Goal: Use online tool/utility

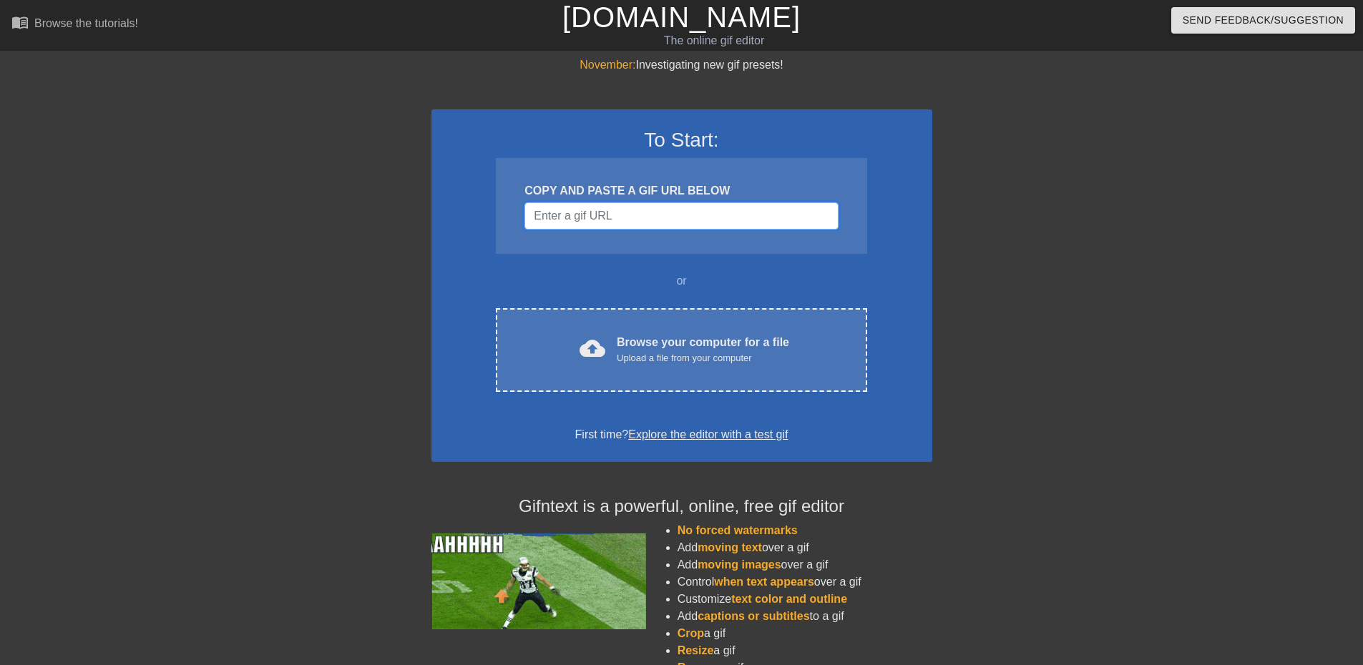
click at [579, 210] on input "Username" at bounding box center [680, 215] width 313 height 27
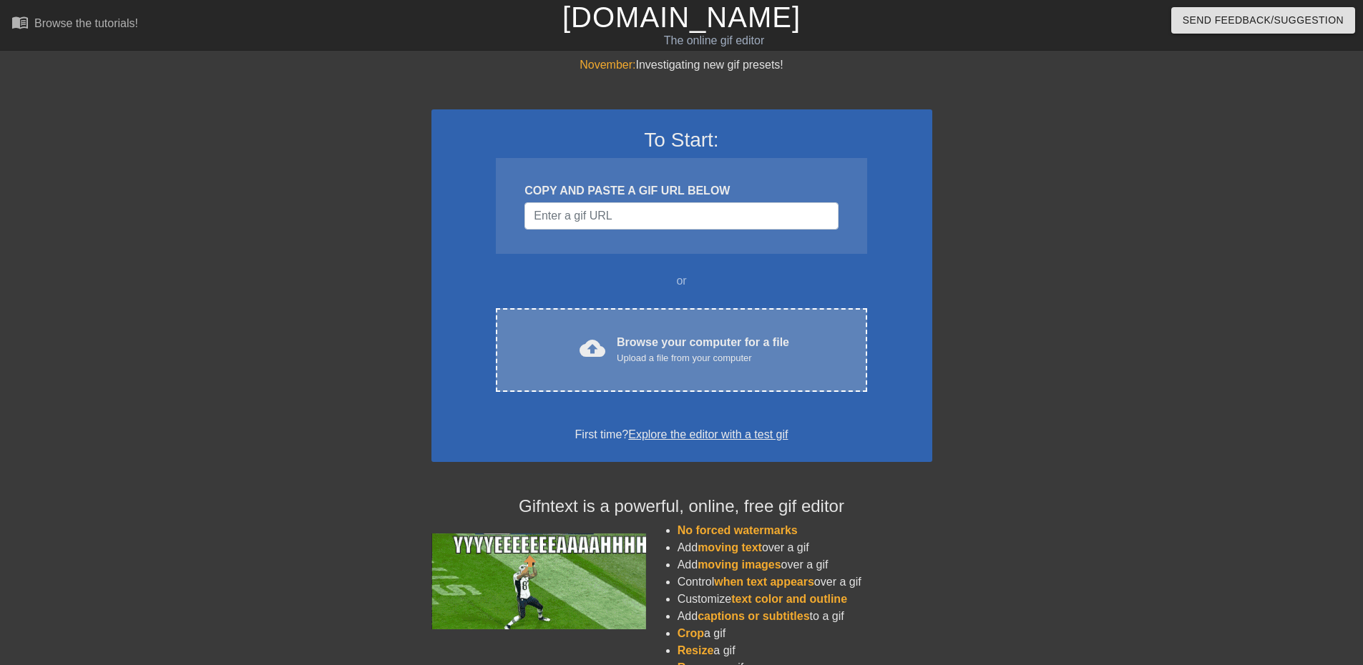
click at [630, 357] on div "Upload a file from your computer" at bounding box center [703, 358] width 172 height 14
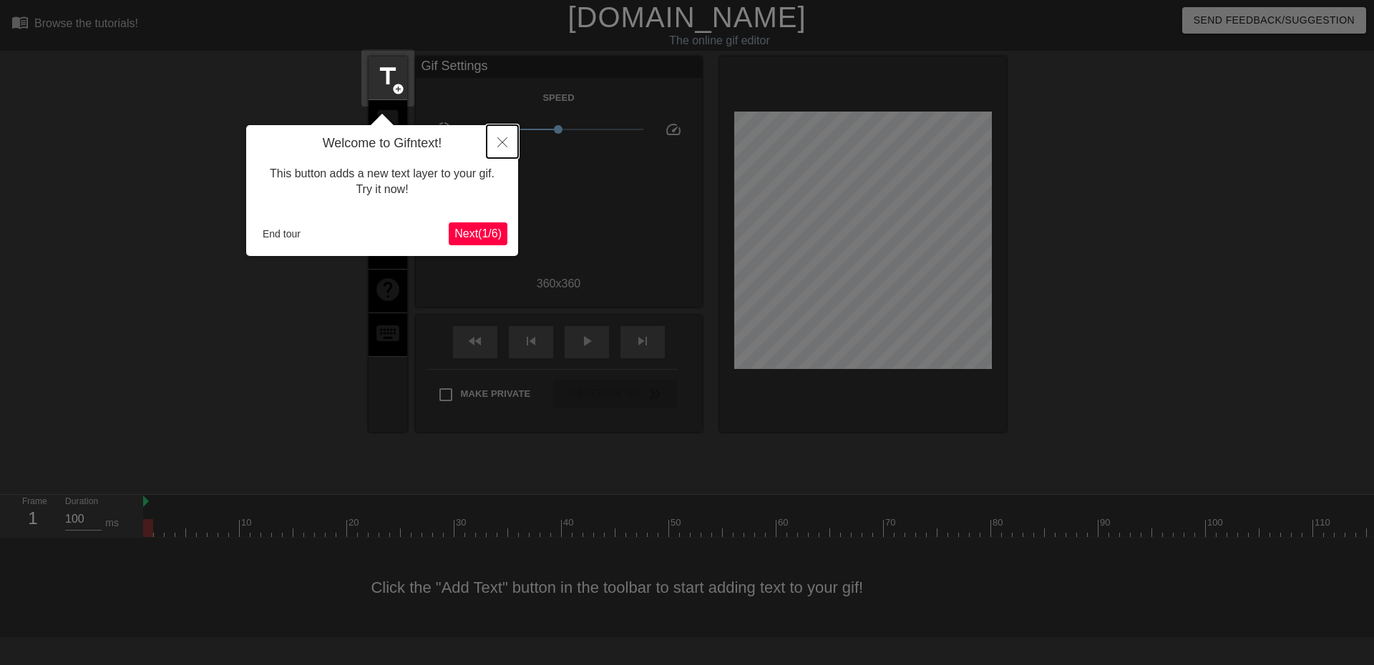
click at [499, 151] on button "Close" at bounding box center [501, 141] width 31 height 33
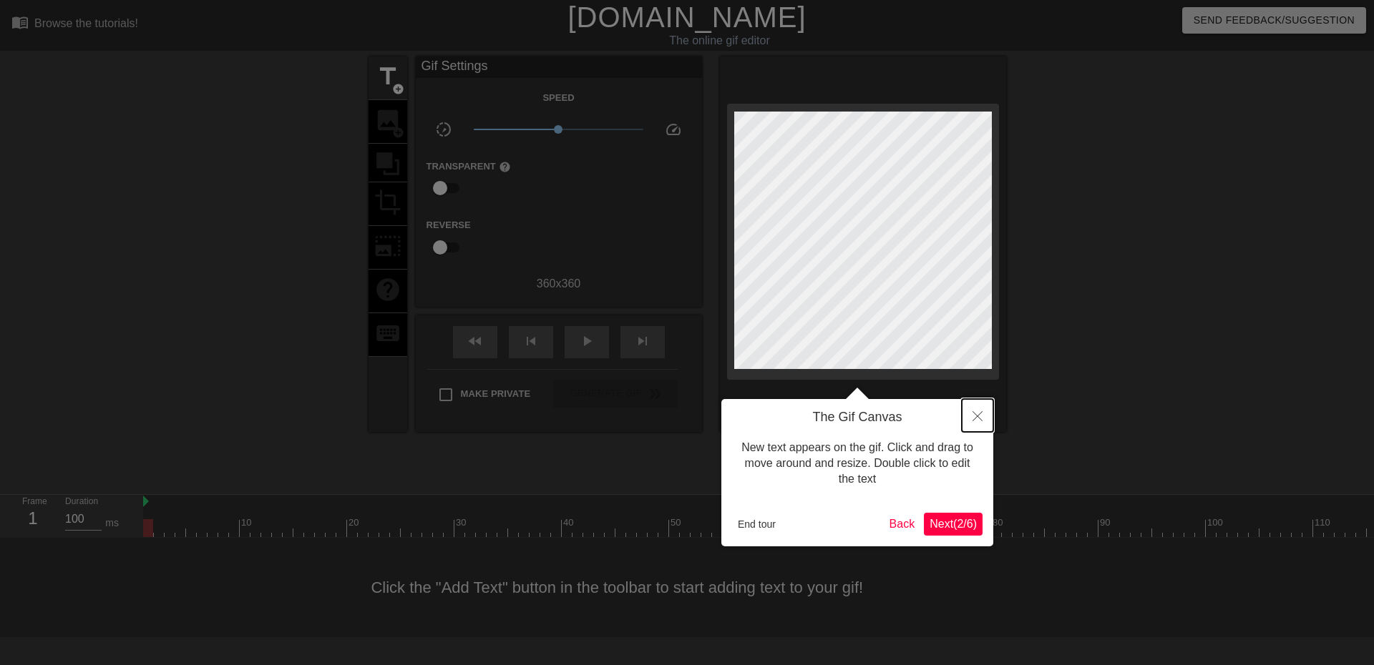
click at [978, 415] on icon "Close" at bounding box center [977, 416] width 10 height 10
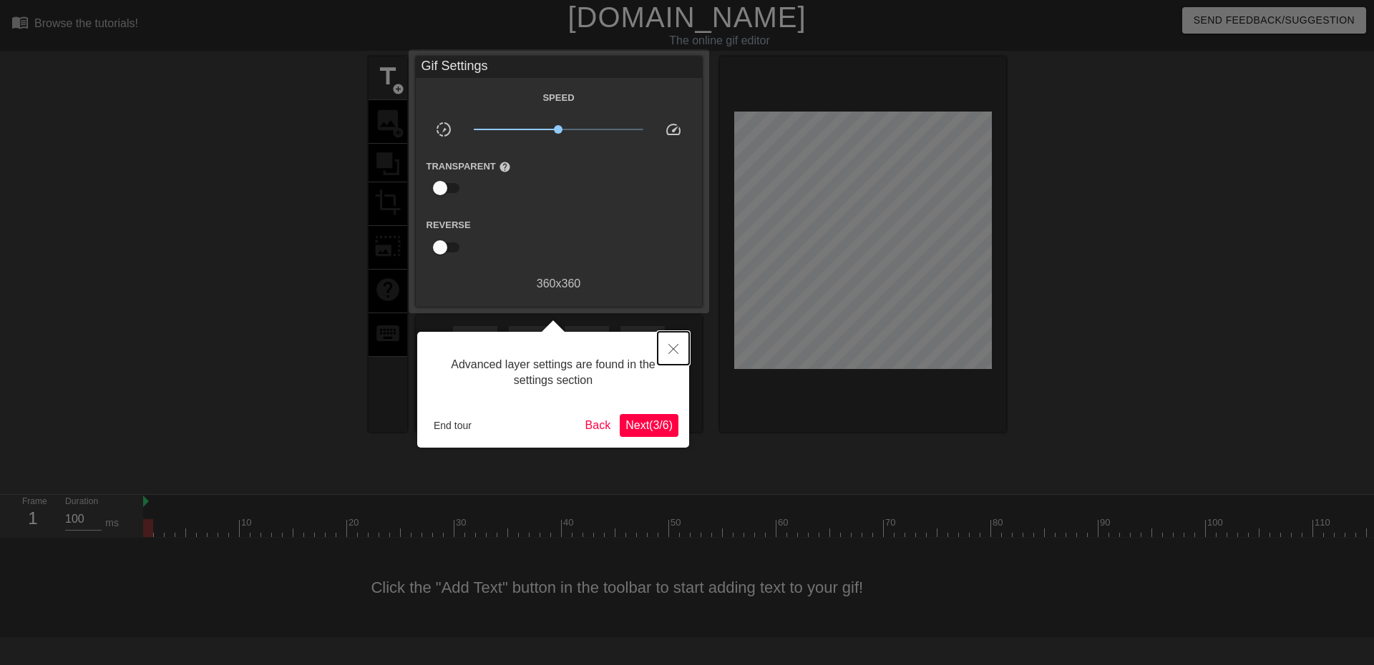
click at [677, 350] on icon "Close" at bounding box center [673, 349] width 10 height 10
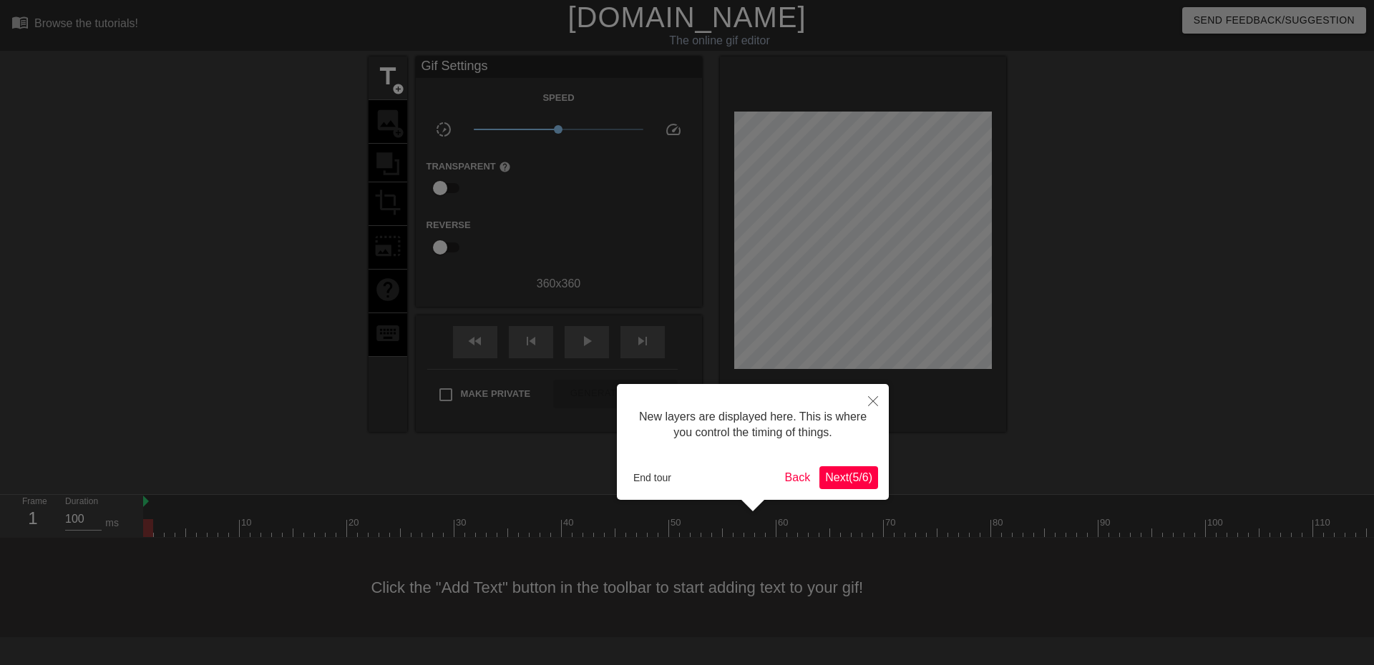
scroll to position [12, 0]
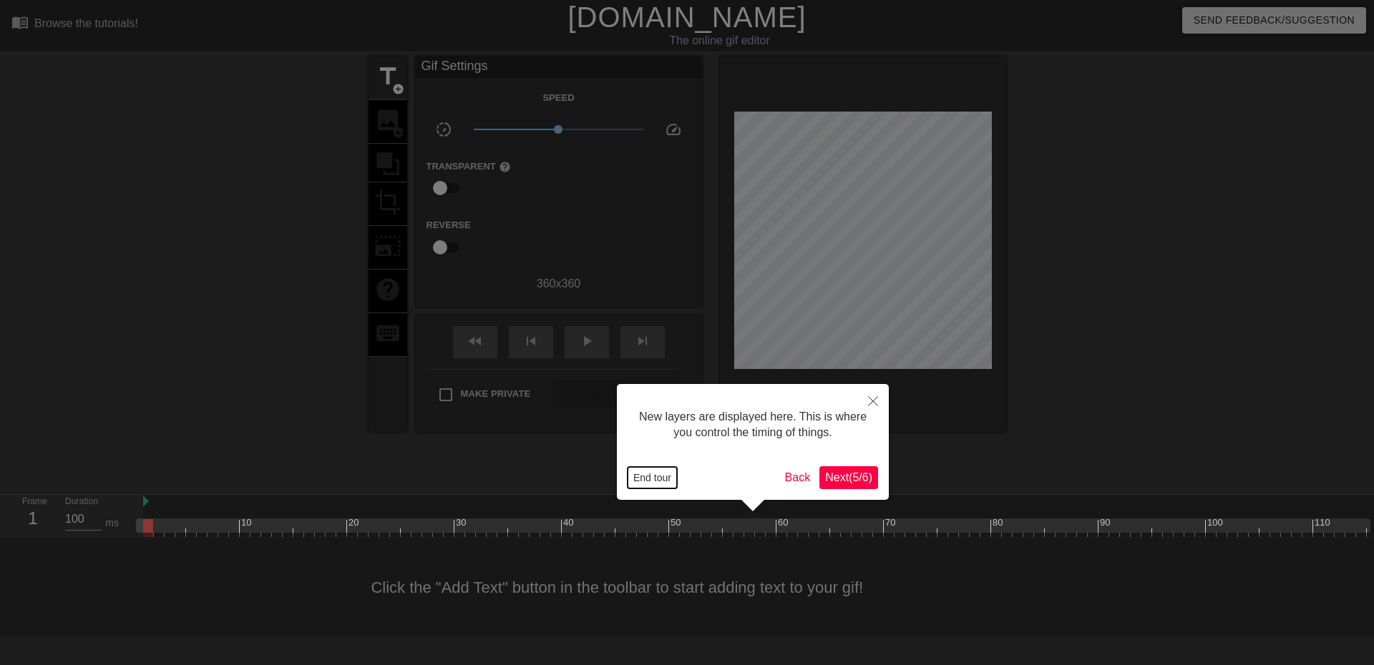
click at [648, 479] on button "End tour" at bounding box center [651, 477] width 49 height 21
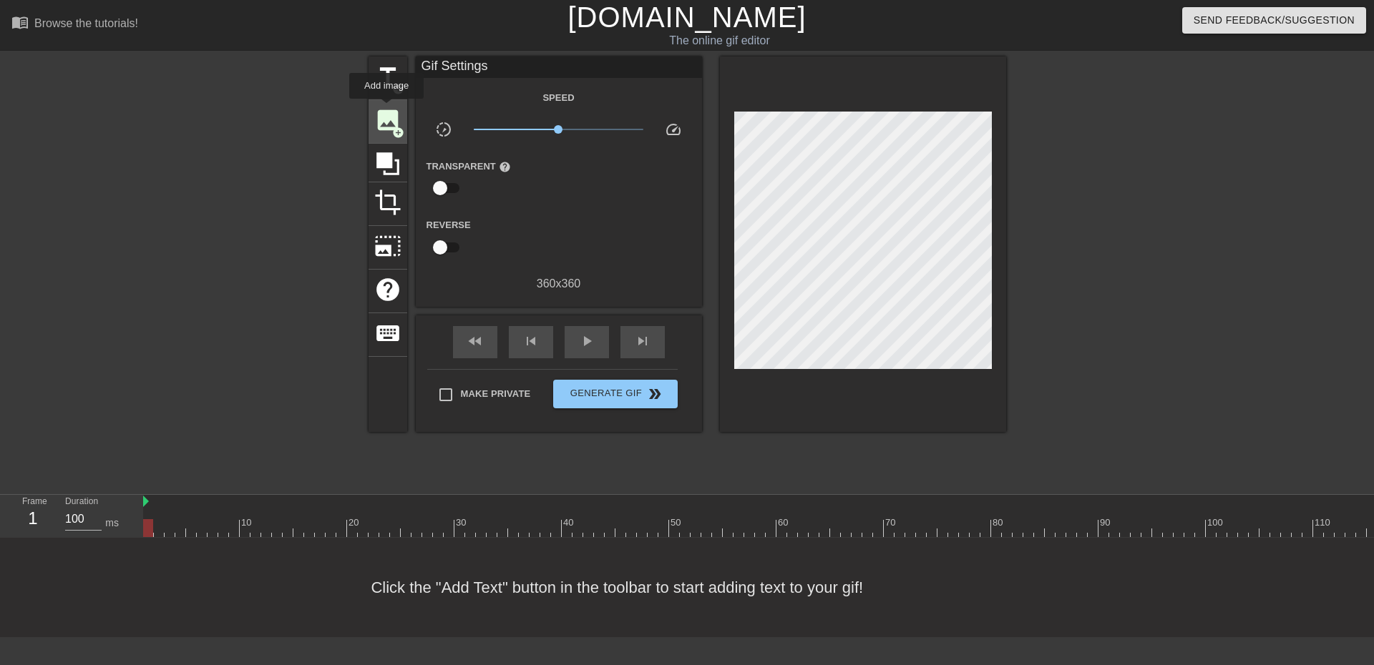
click at [386, 122] on span "image" at bounding box center [387, 120] width 27 height 27
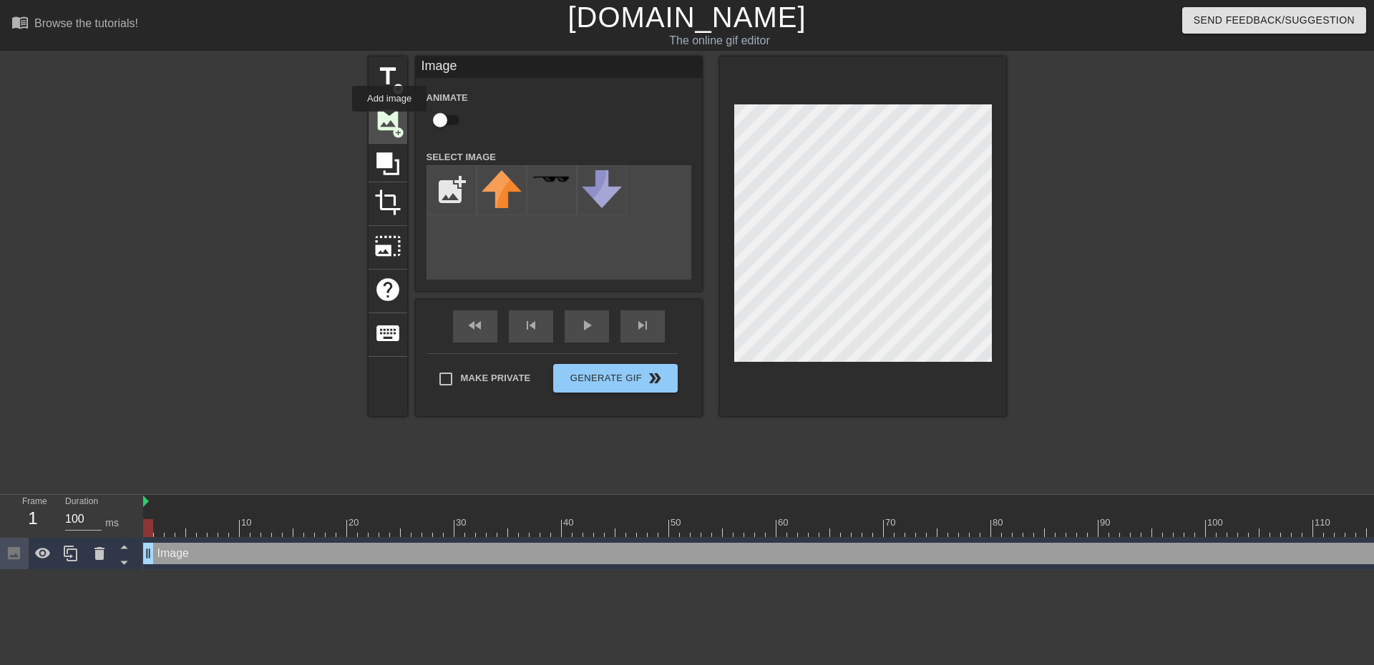
scroll to position [0, 0]
click at [457, 195] on input "file" at bounding box center [451, 190] width 49 height 49
type input "C:\fakepath\sherlock-holmes-deerstalker-hat-3w4v5wnp5ayqdj0c.png"
click at [511, 203] on img at bounding box center [501, 187] width 40 height 34
click at [489, 200] on img at bounding box center [501, 187] width 40 height 34
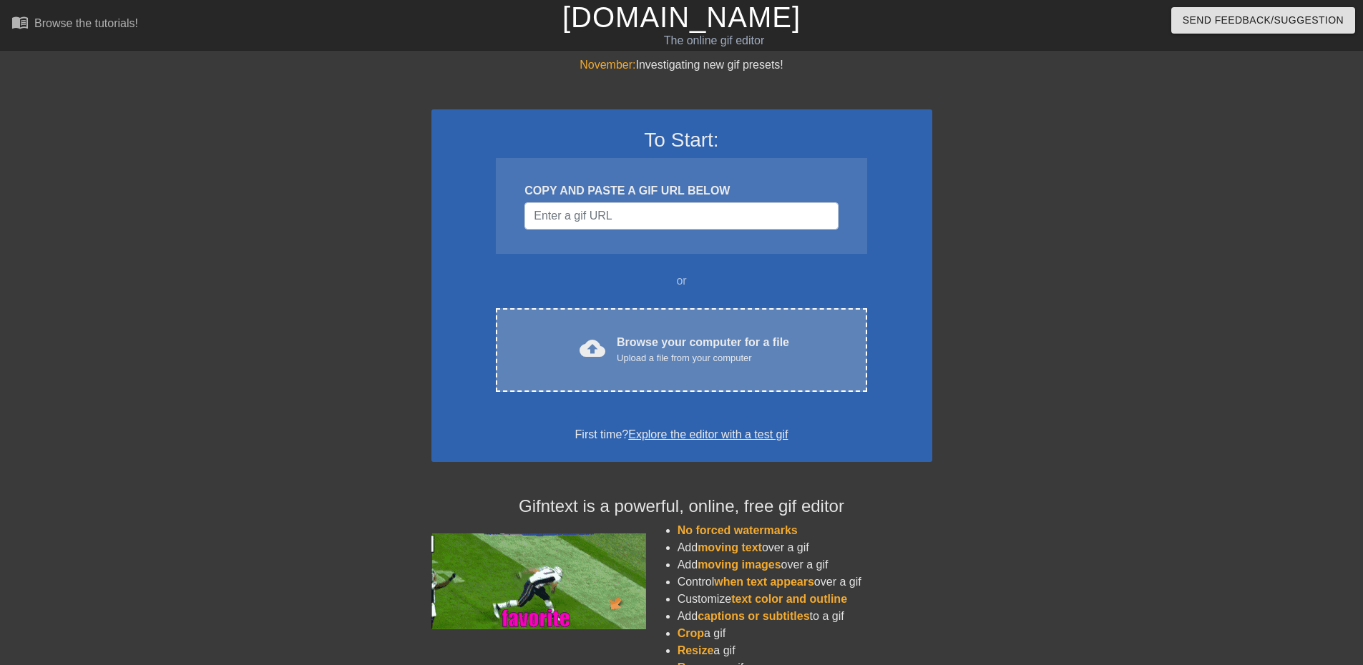
click at [645, 354] on div "Upload a file from your computer" at bounding box center [703, 358] width 172 height 14
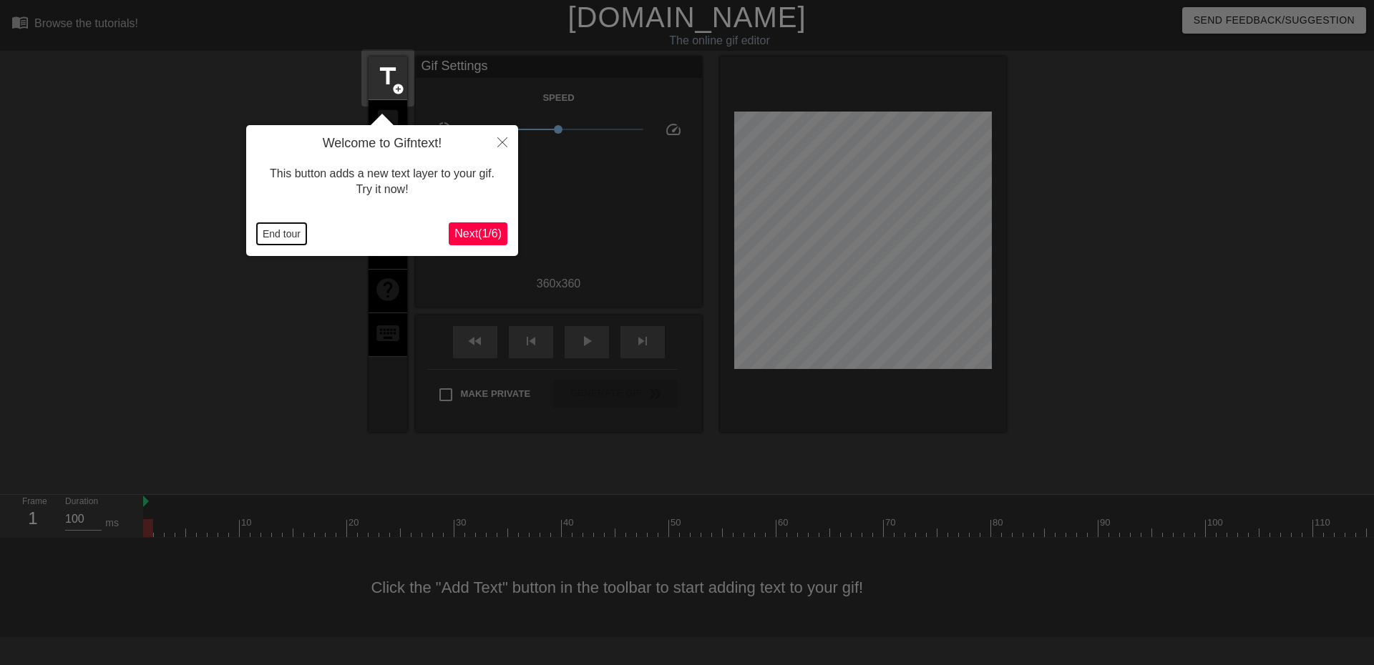
click at [278, 237] on button "End tour" at bounding box center [281, 233] width 49 height 21
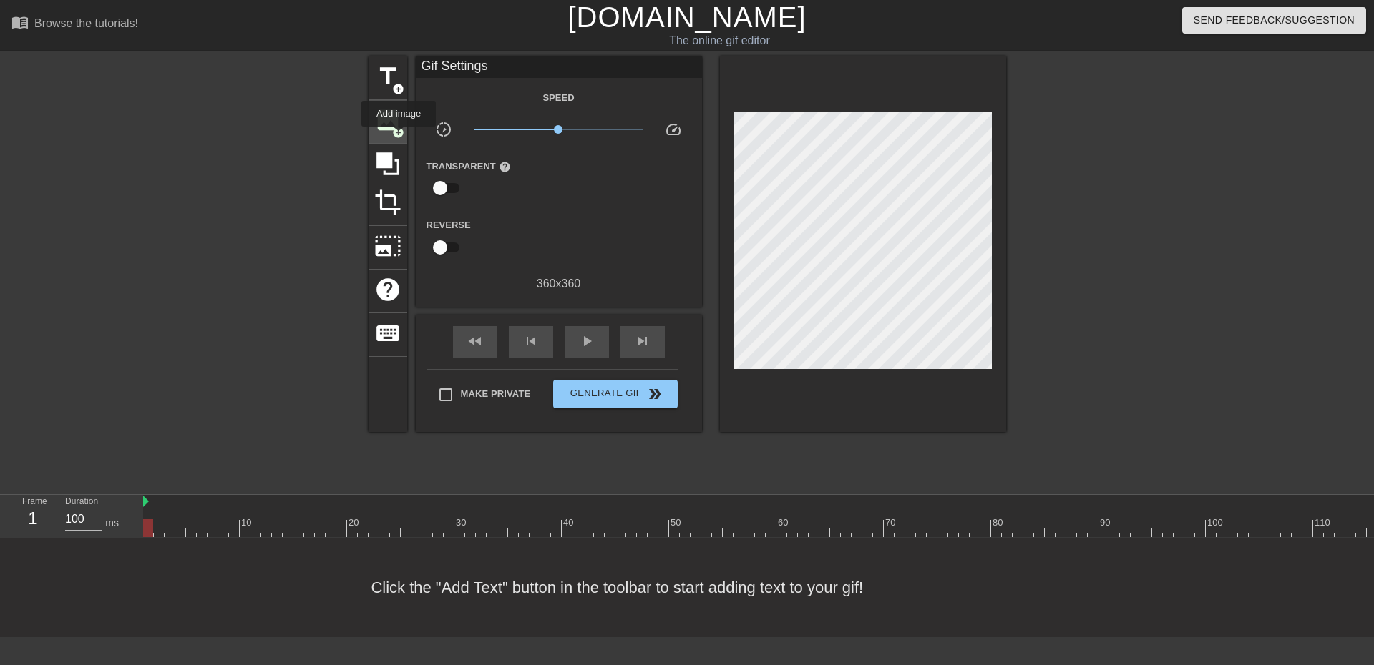
click at [398, 137] on span "add_circle" at bounding box center [398, 133] width 12 height 12
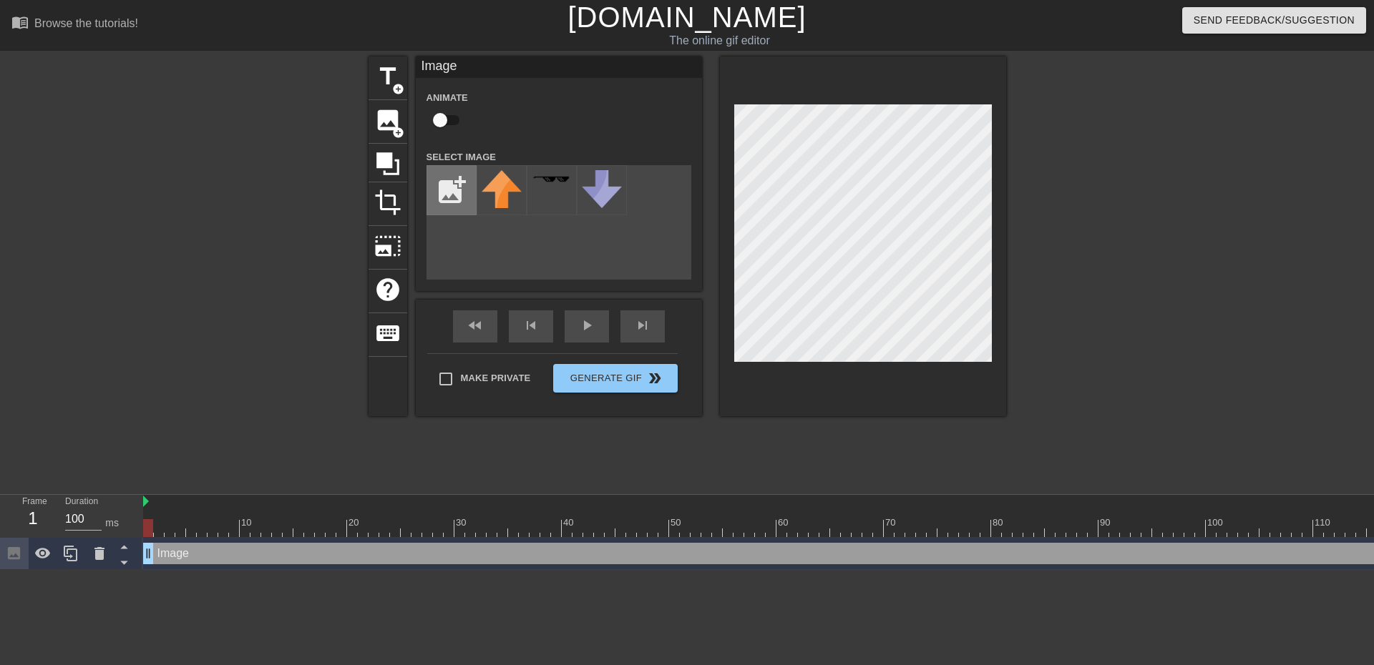
click at [450, 192] on input "file" at bounding box center [451, 190] width 49 height 49
type input "C:\fakepath\fedora-hat-transparent-4.png"
click at [677, 490] on div "menu_book Browse the tutorials! [DOMAIN_NAME] The online gif editor Send Feedba…" at bounding box center [687, 285] width 1374 height 570
click at [489, 176] on img at bounding box center [501, 182] width 40 height 25
click at [505, 195] on img at bounding box center [501, 182] width 40 height 25
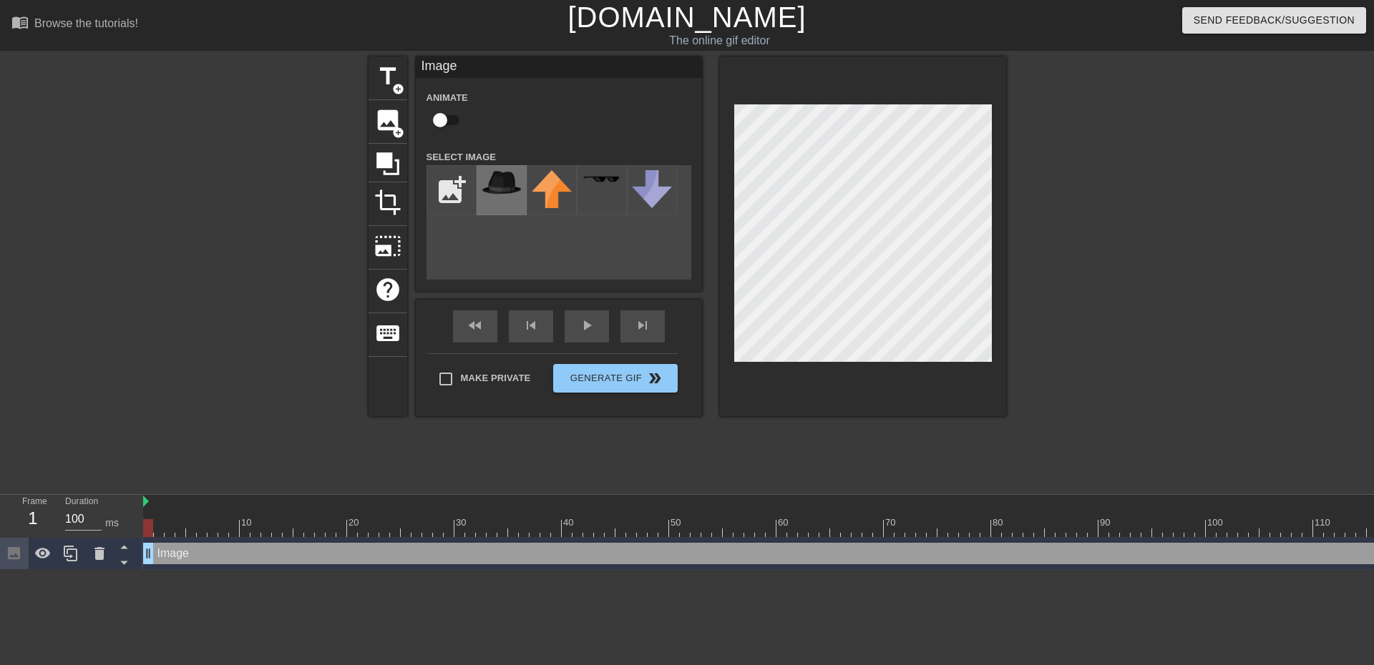
click at [505, 195] on img at bounding box center [501, 182] width 40 height 25
click at [496, 188] on img at bounding box center [501, 182] width 40 height 25
click at [824, 207] on div "title add_circle image add_circle crop photo_size_select_large help keyboard Im…" at bounding box center [686, 237] width 637 height 360
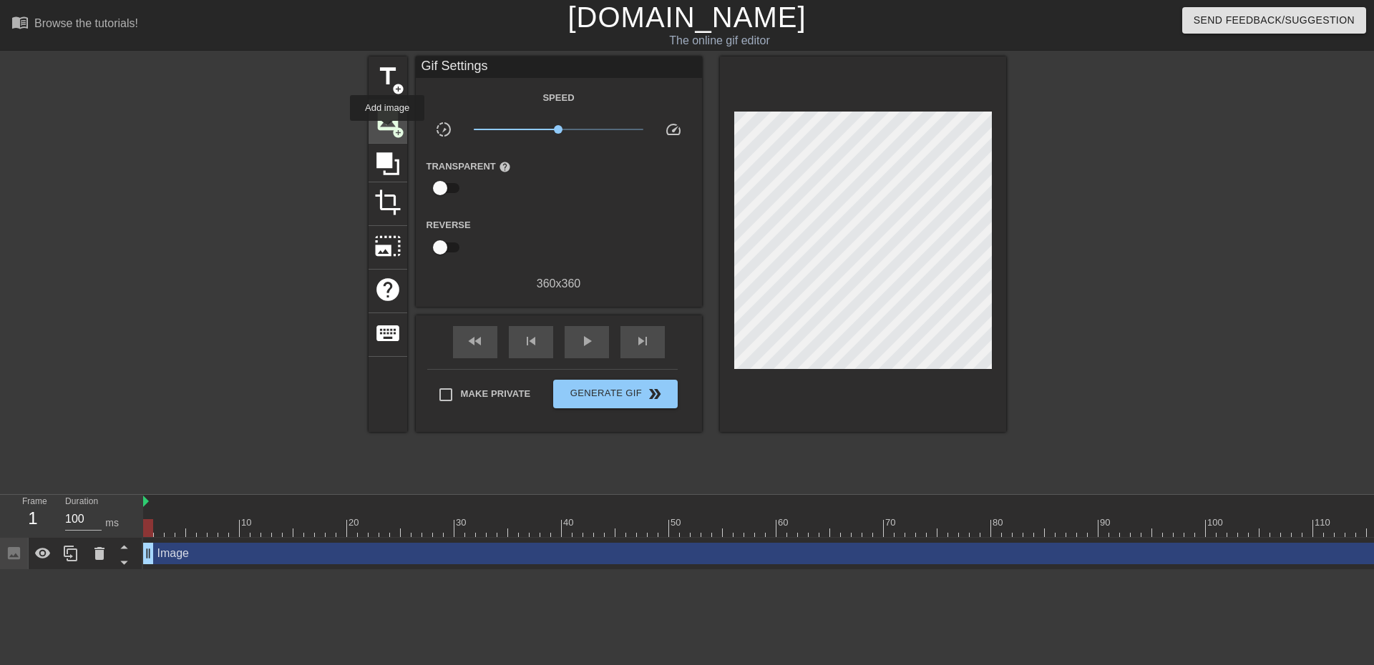
click at [387, 131] on span "image" at bounding box center [387, 120] width 27 height 27
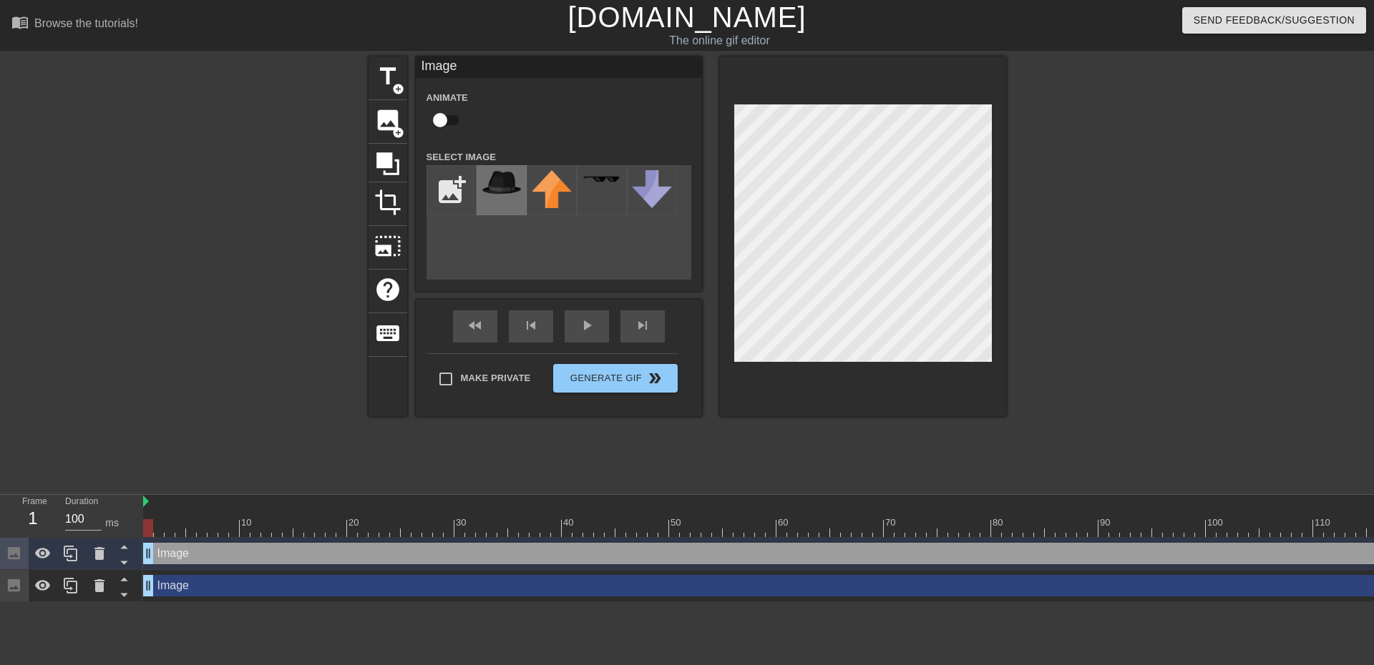
click at [508, 187] on img at bounding box center [501, 182] width 40 height 25
click at [1099, 280] on div at bounding box center [1130, 271] width 215 height 429
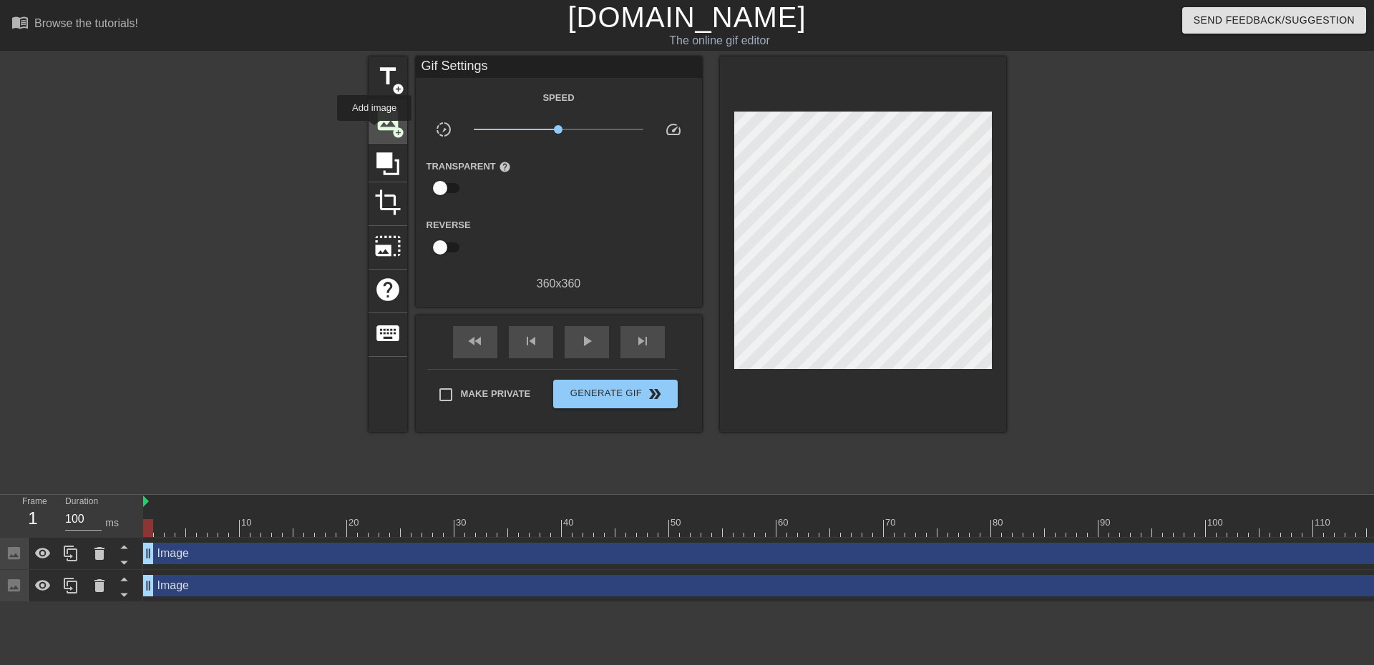
click at [375, 129] on span "image" at bounding box center [387, 120] width 27 height 27
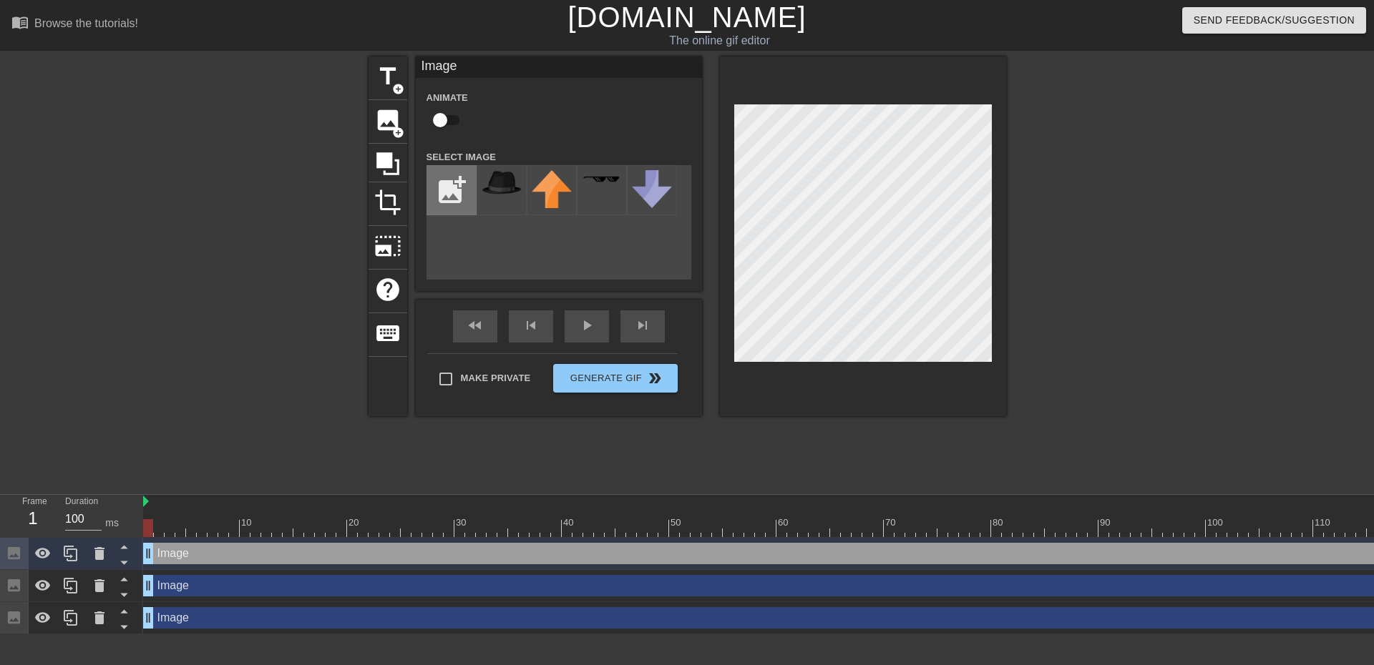
click at [460, 185] on input "file" at bounding box center [451, 190] width 49 height 49
type input "C:\fakepath\magnifying-glass-clipart.png"
click at [696, 456] on div "title add_circle image add_circle crop photo_size_select_large help keyboard Im…" at bounding box center [686, 271] width 637 height 429
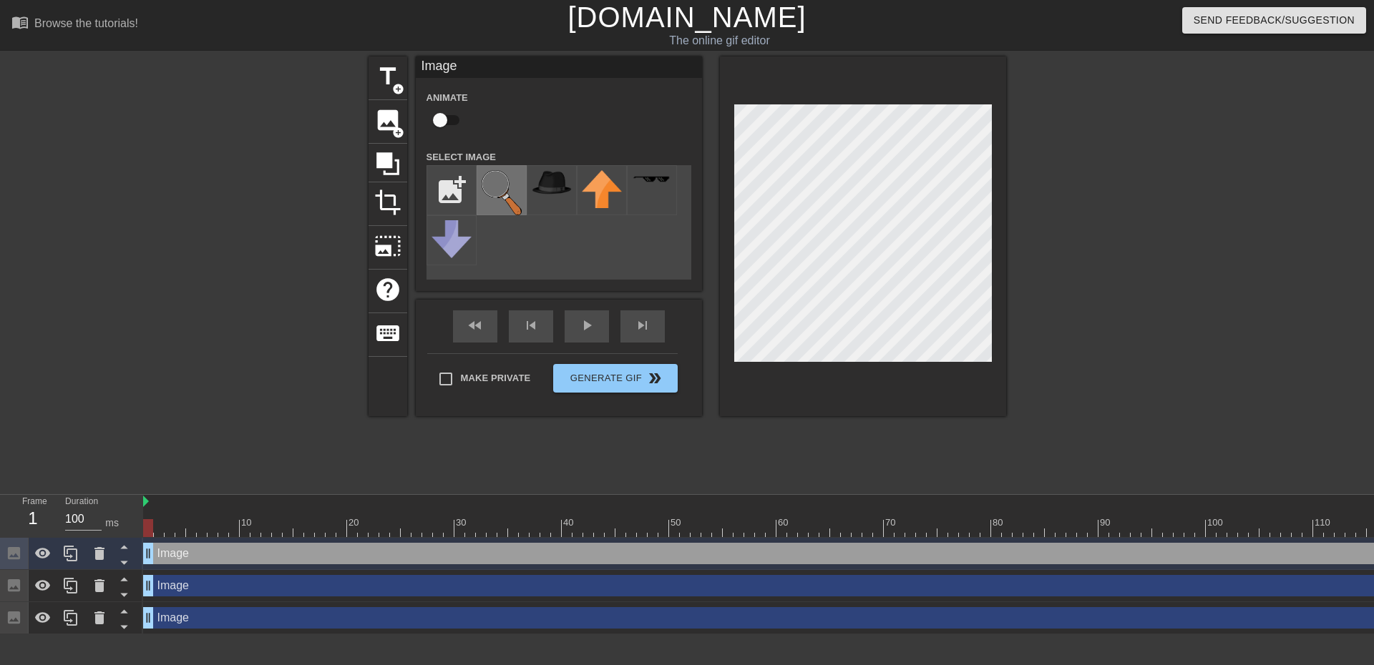
click at [514, 192] on img at bounding box center [501, 192] width 40 height 45
click at [728, 265] on div at bounding box center [863, 237] width 286 height 360
click at [869, 428] on div "title add_circle image add_circle crop photo_size_select_large help keyboard Im…" at bounding box center [686, 271] width 637 height 429
click at [1072, 306] on div at bounding box center [1130, 271] width 215 height 429
click at [1096, 155] on div "title add_circle image add_circle crop photo_size_select_large help keyboard Im…" at bounding box center [687, 271] width 1374 height 429
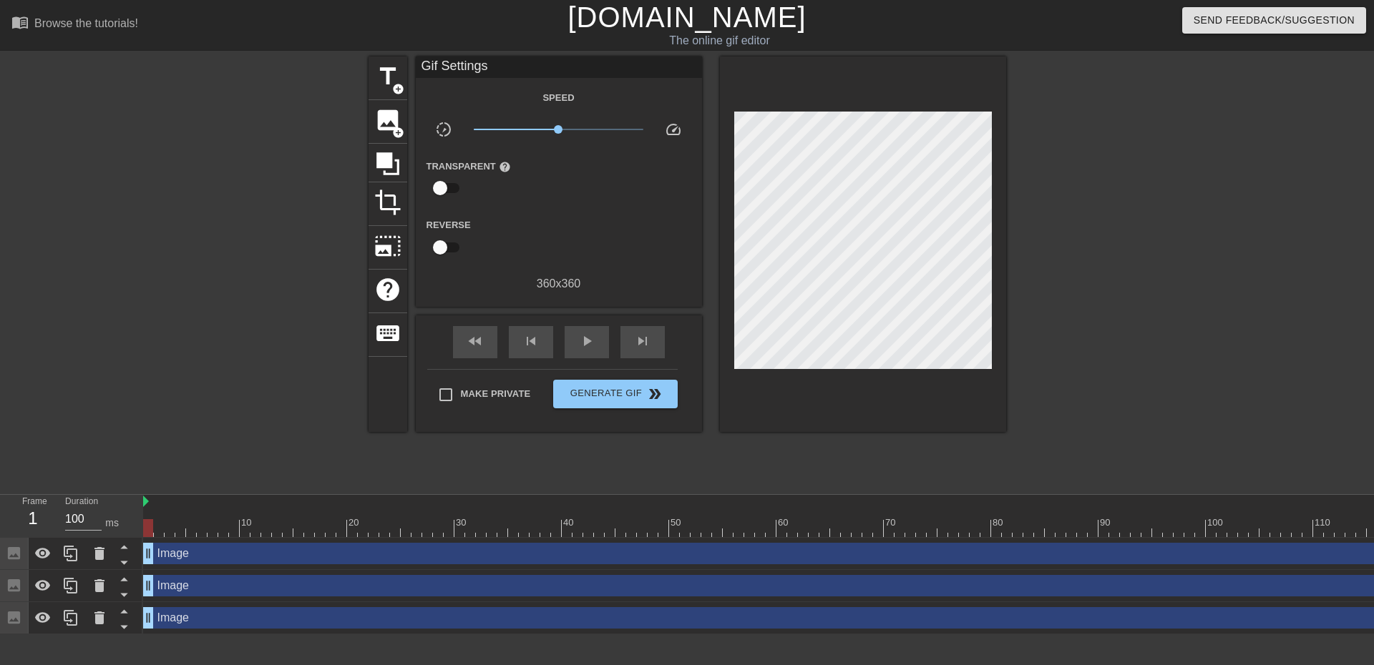
click at [1126, 209] on div at bounding box center [1130, 271] width 215 height 429
click at [387, 162] on icon at bounding box center [387, 163] width 23 height 23
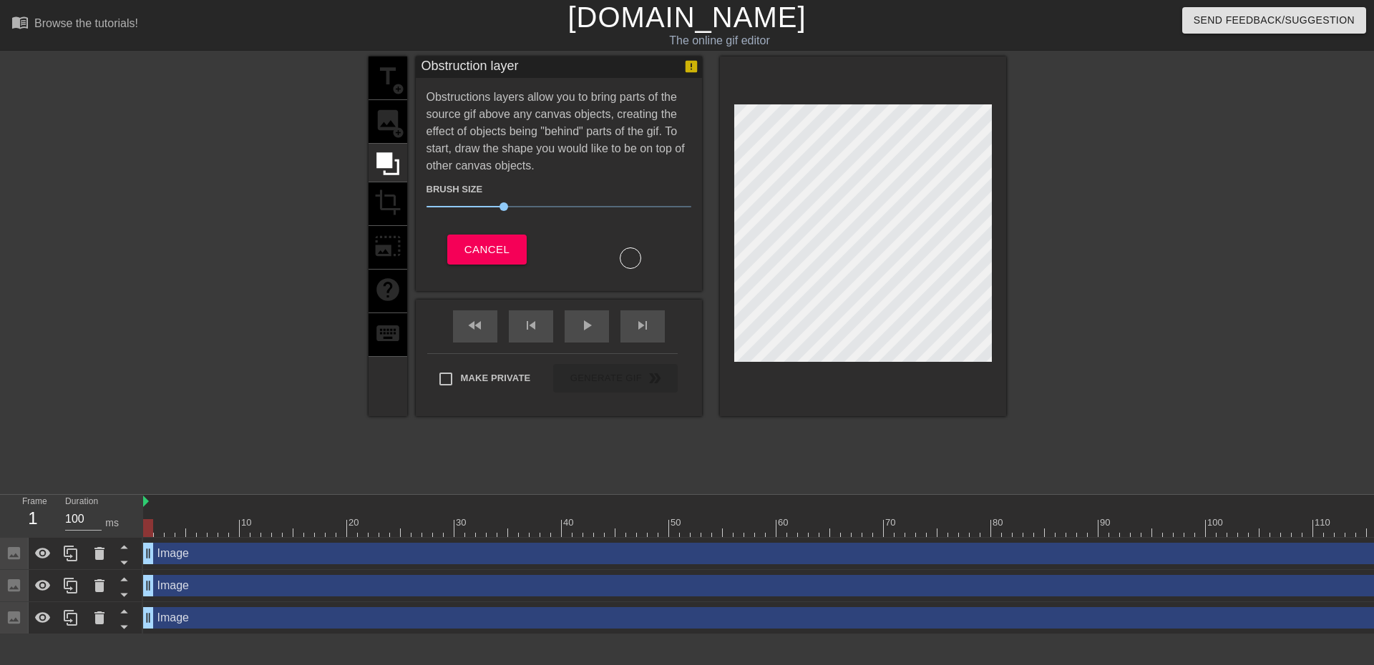
click at [396, 124] on div "title add_circle image add_circle crop photo_size_select_large help keyboard" at bounding box center [387, 237] width 39 height 360
click at [481, 250] on span "Cancel" at bounding box center [486, 249] width 45 height 19
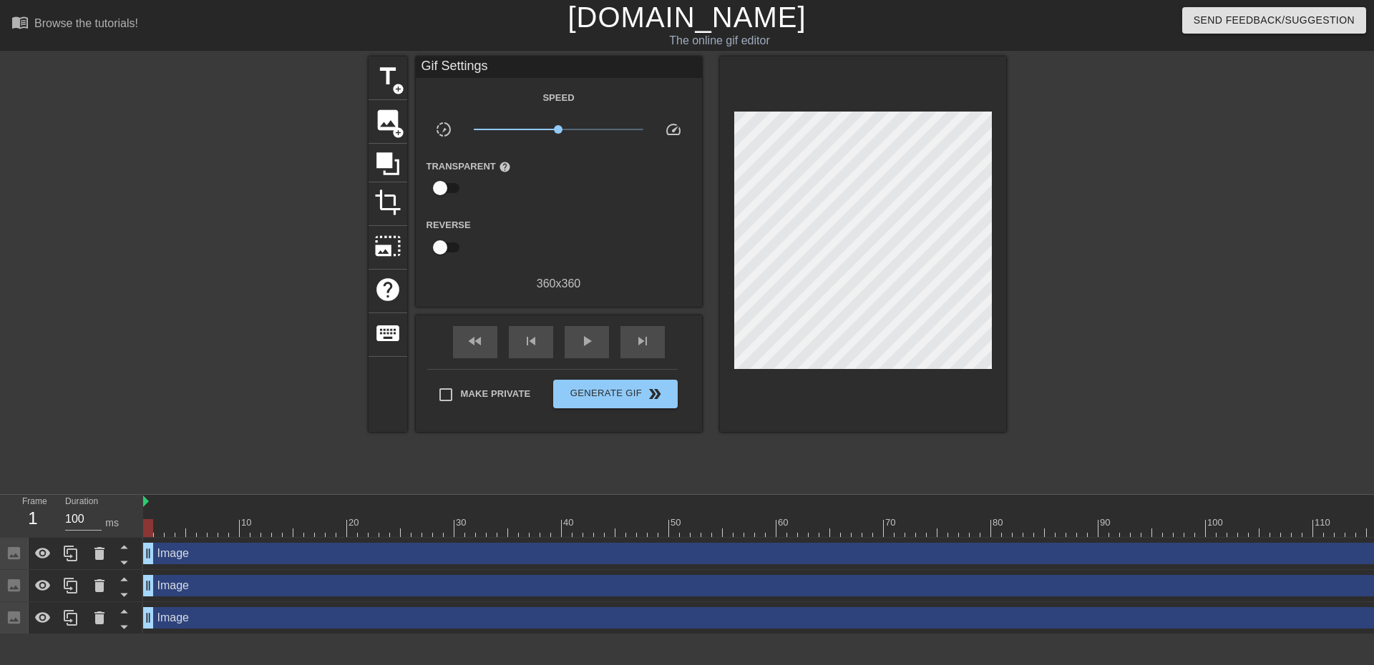
click at [156, 514] on div at bounding box center [159, 518] width 11 height 18
drag, startPoint x: 166, startPoint y: 527, endPoint x: 579, endPoint y: 578, distance: 416.0
click at [579, 579] on div "10 20 30 40 50 60 70 80 90 100 110 120 130 Image drag_handle drag_handle Image …" at bounding box center [758, 565] width 1230 height 140
click at [1104, 370] on div at bounding box center [1130, 271] width 215 height 429
drag, startPoint x: 160, startPoint y: 510, endPoint x: 1185, endPoint y: 504, distance: 1024.5
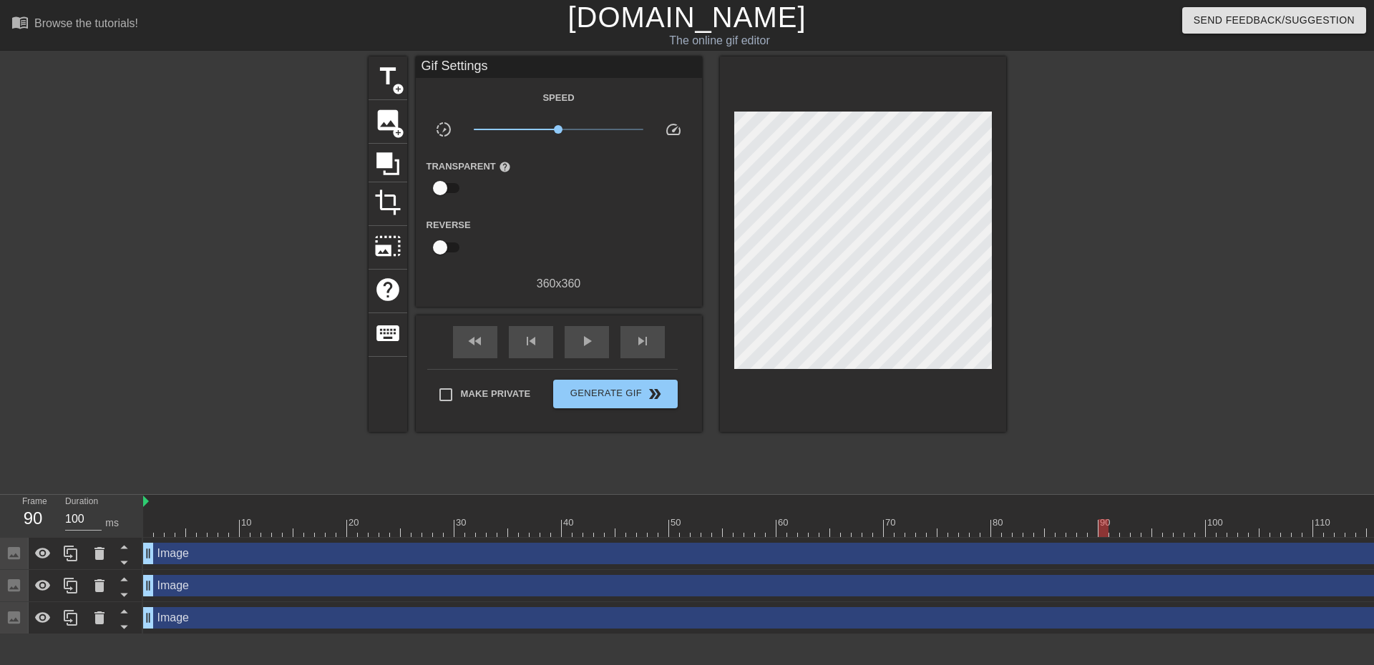
click at [1185, 504] on div "10 20 30 40 50 60 70 80 90 100 110 120 130" at bounding box center [856, 516] width 1427 height 42
click at [1147, 398] on div at bounding box center [1130, 271] width 215 height 429
click at [607, 402] on button "Generate Gif double_arrow" at bounding box center [615, 394] width 124 height 29
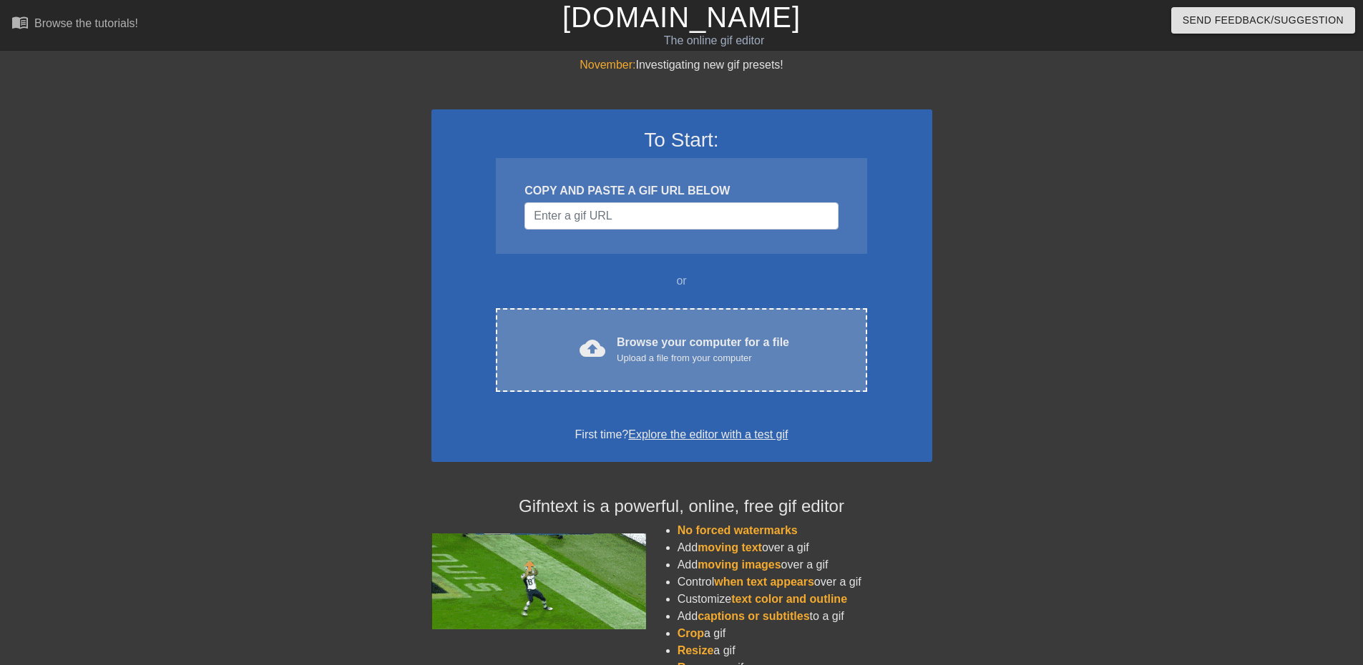
click at [602, 331] on div "cloud_upload Browse your computer for a file Upload a file from your computer C…" at bounding box center [681, 350] width 371 height 84
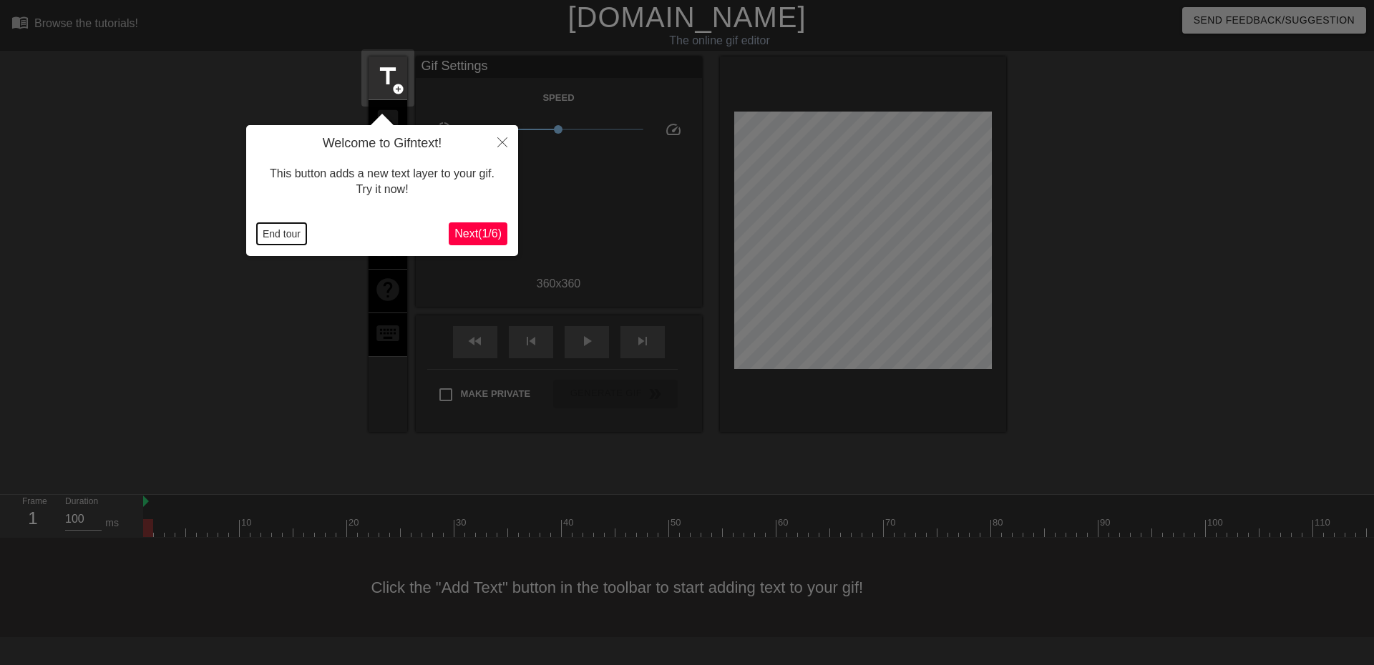
click at [286, 240] on button "End tour" at bounding box center [281, 233] width 49 height 21
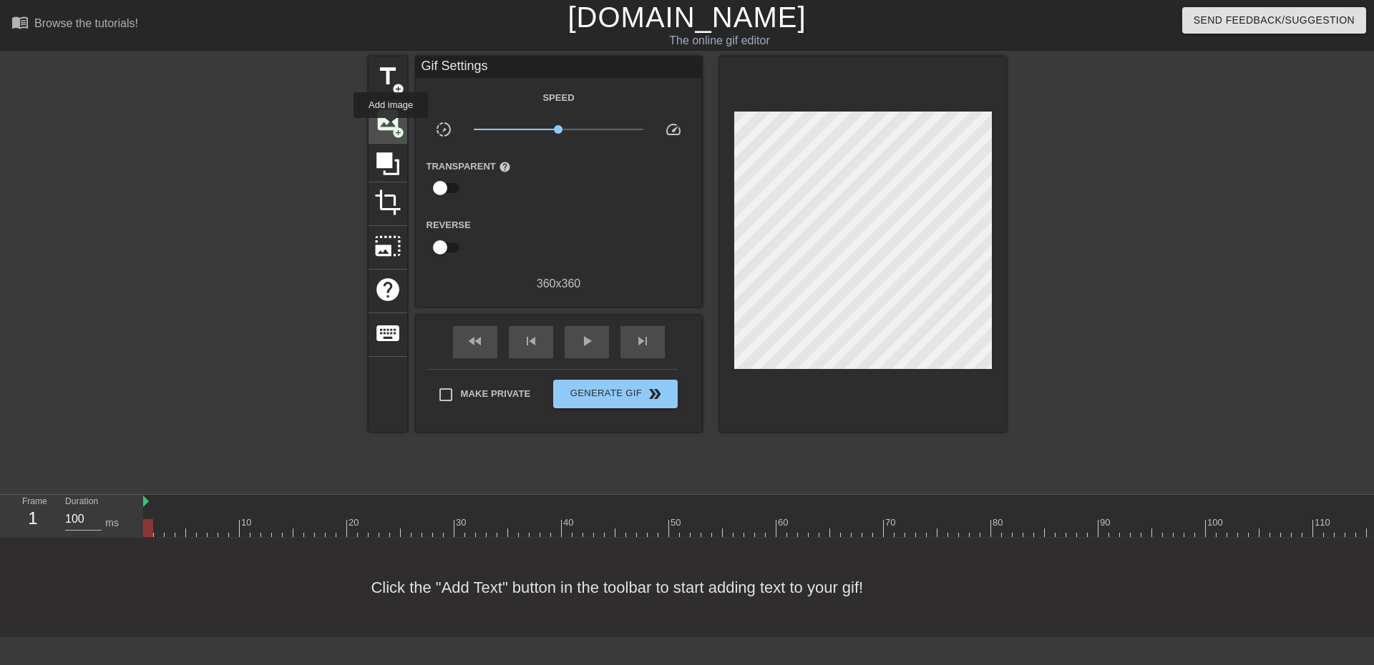
click at [390, 126] on span "image" at bounding box center [387, 120] width 27 height 27
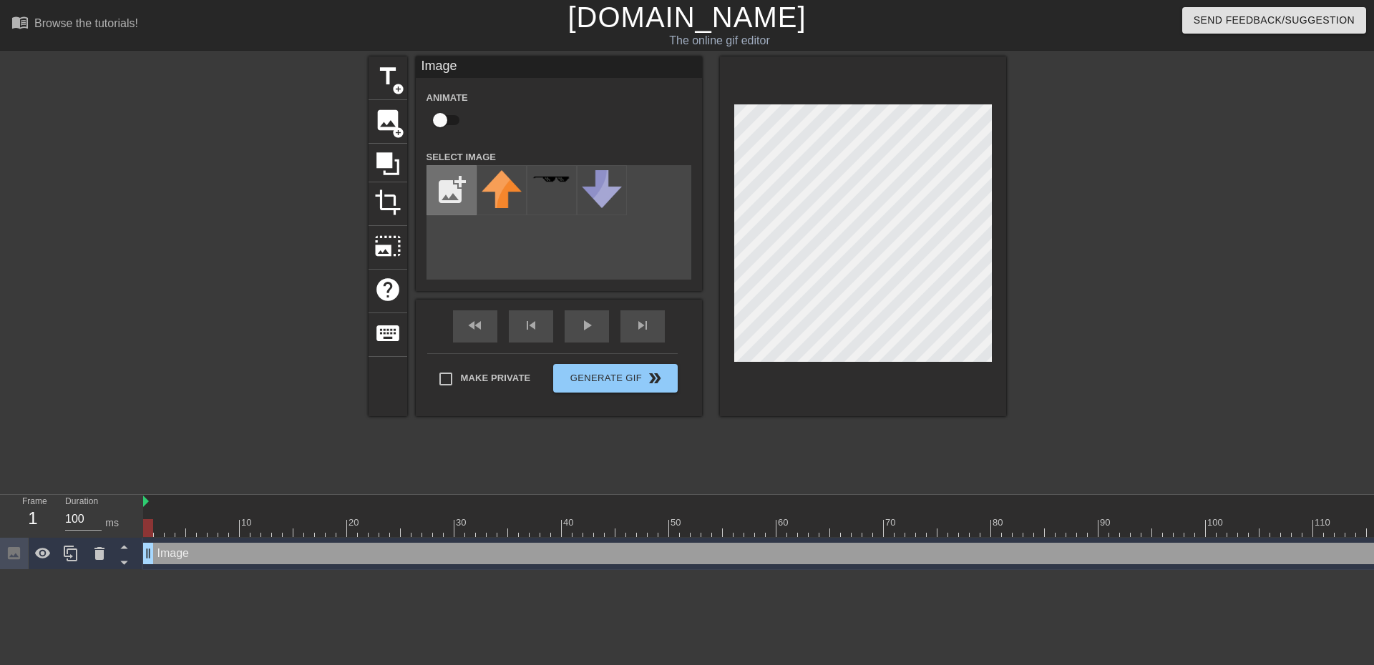
click at [459, 199] on input "file" at bounding box center [451, 190] width 49 height 49
type input "C:\fakepath\fedora-hat-transparent-4.png"
click at [688, 456] on div "title add_circle image add_circle crop photo_size_select_large help keyboard Im…" at bounding box center [686, 271] width 637 height 429
click at [512, 196] on div at bounding box center [501, 190] width 50 height 50
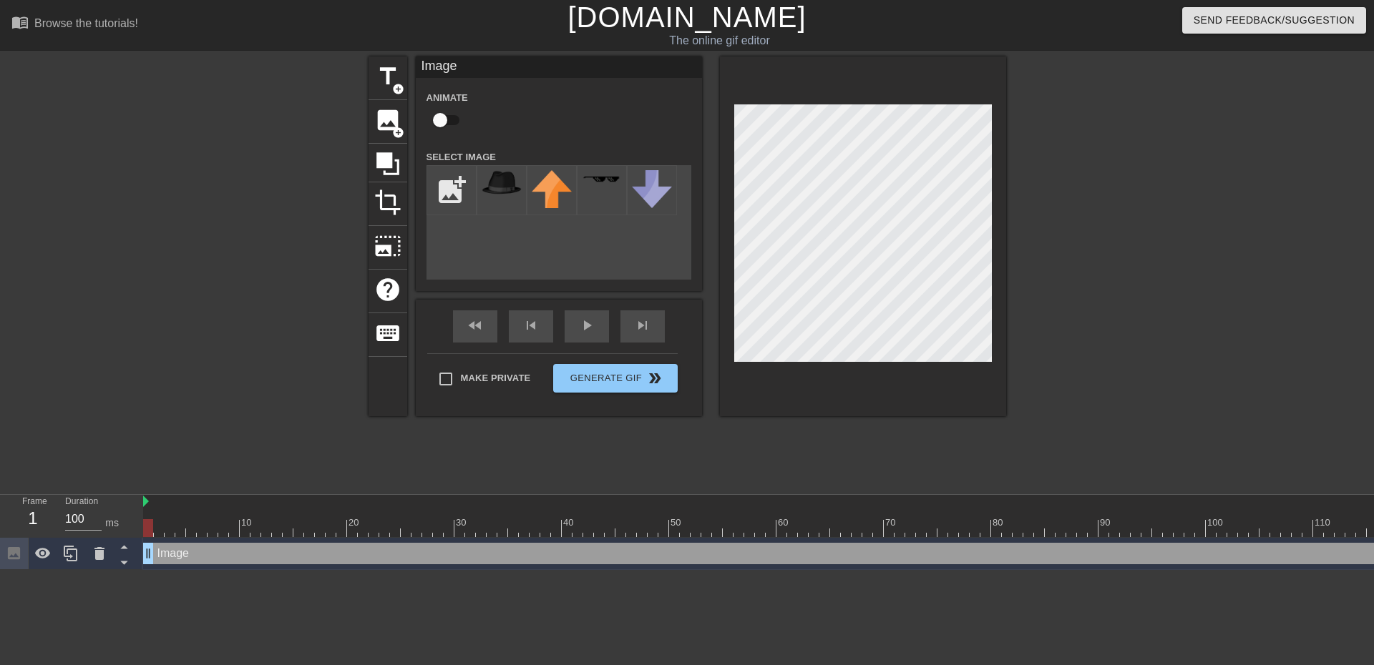
click at [832, 426] on div "title add_circle image add_circle crop photo_size_select_large help keyboard Im…" at bounding box center [686, 271] width 637 height 429
click at [507, 182] on img at bounding box center [501, 182] width 40 height 25
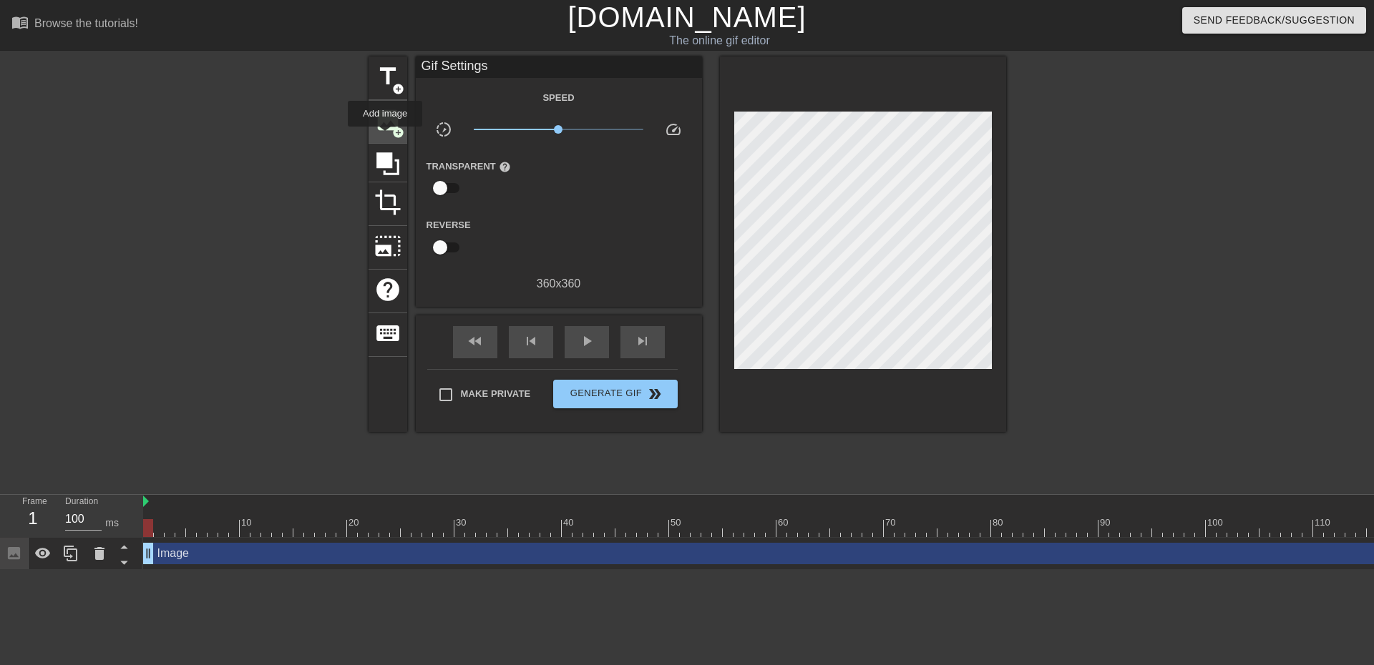
click at [385, 135] on div "image add_circle" at bounding box center [387, 122] width 39 height 44
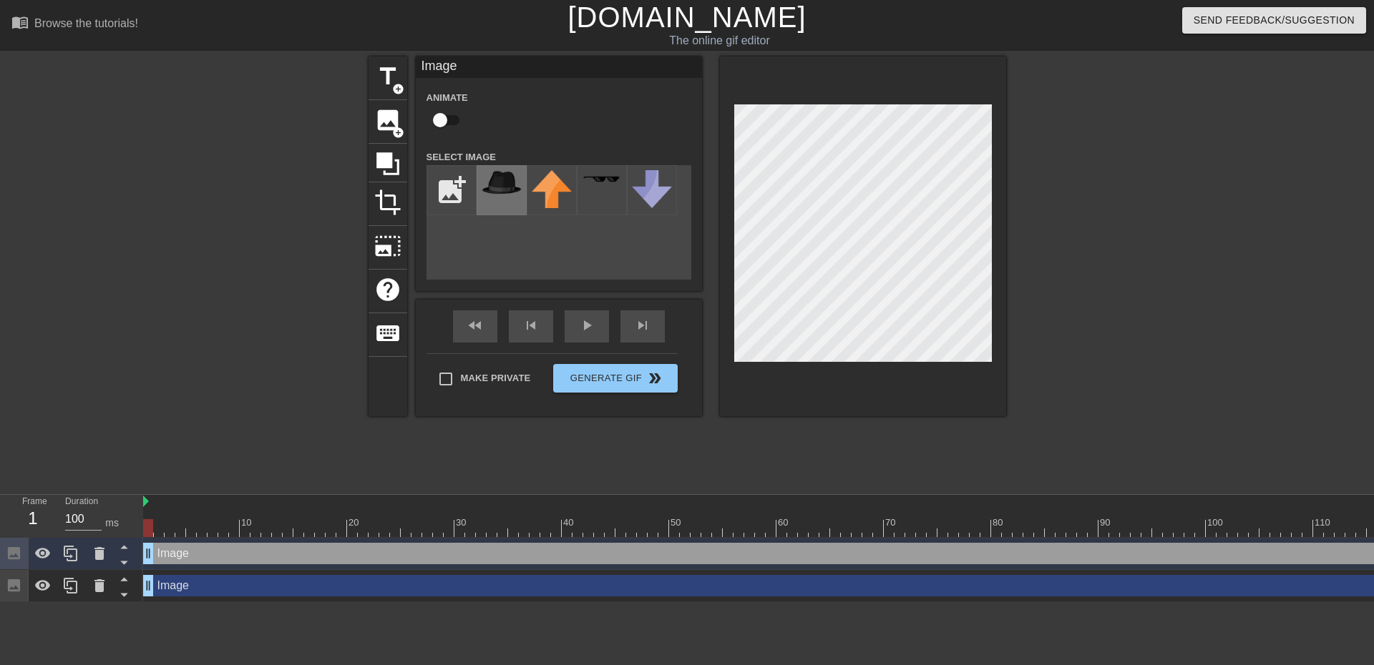
click at [505, 201] on div at bounding box center [501, 190] width 50 height 50
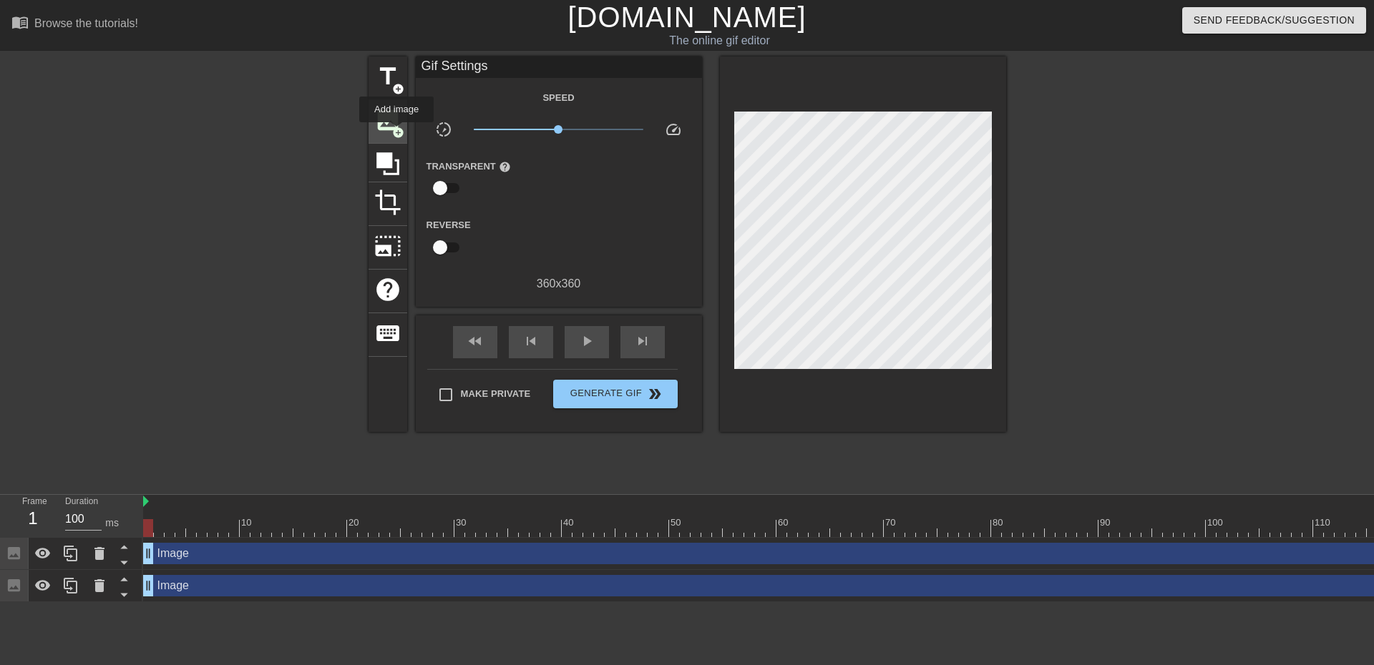
click at [396, 132] on span "add_circle" at bounding box center [398, 133] width 12 height 12
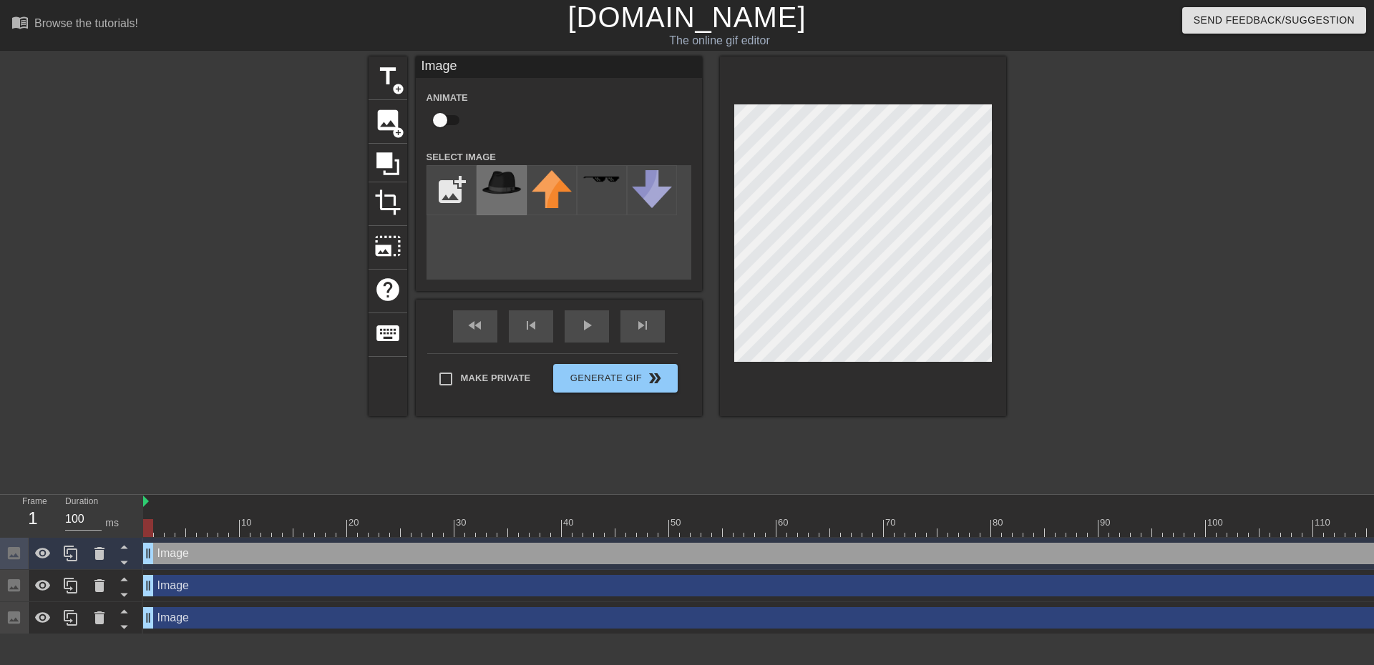
click at [493, 177] on img at bounding box center [501, 182] width 40 height 25
click at [1062, 276] on div at bounding box center [1130, 271] width 215 height 429
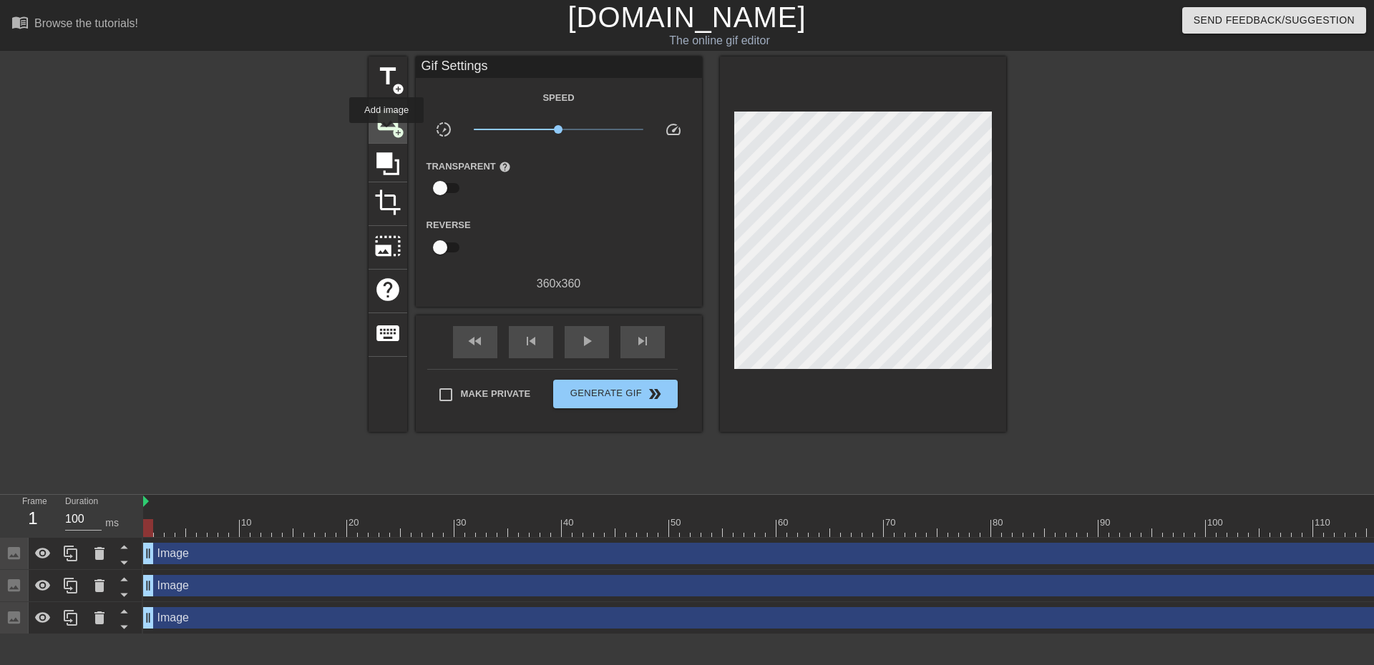
click at [386, 133] on div "image add_circle" at bounding box center [387, 122] width 39 height 44
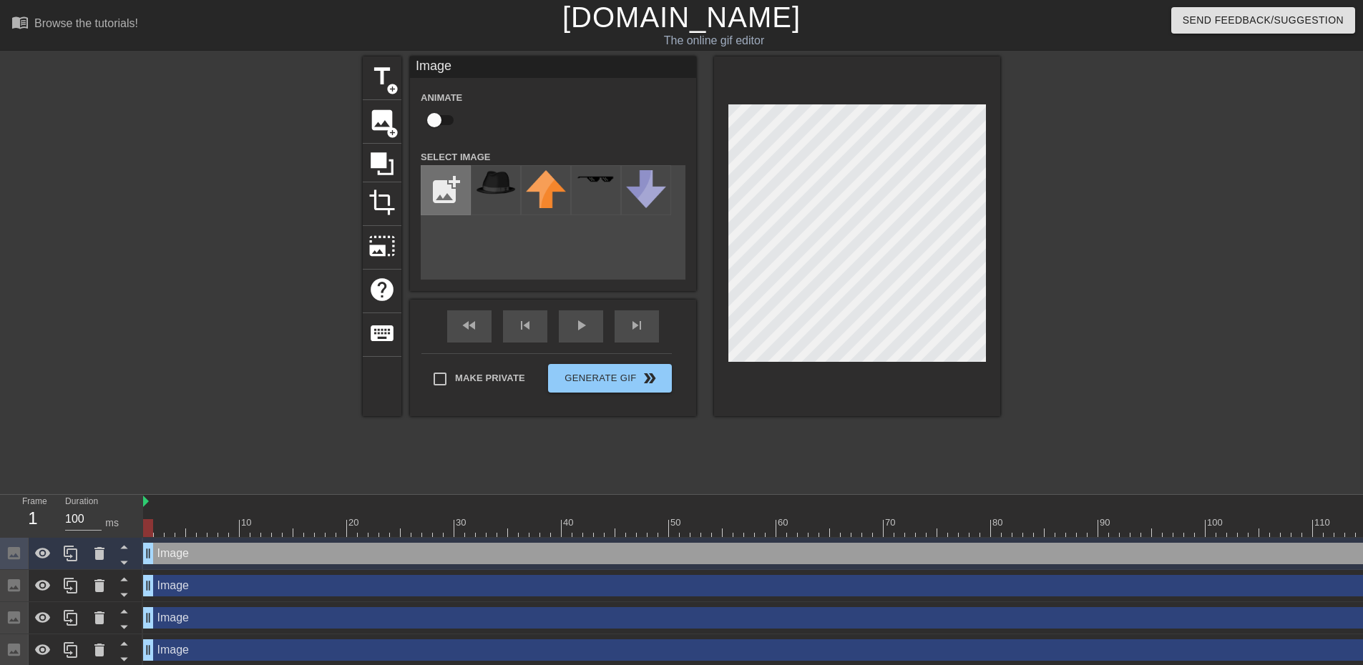
click at [431, 187] on input "file" at bounding box center [445, 190] width 49 height 49
type input "C:\fakepath\magnifying-glass-clipart.png"
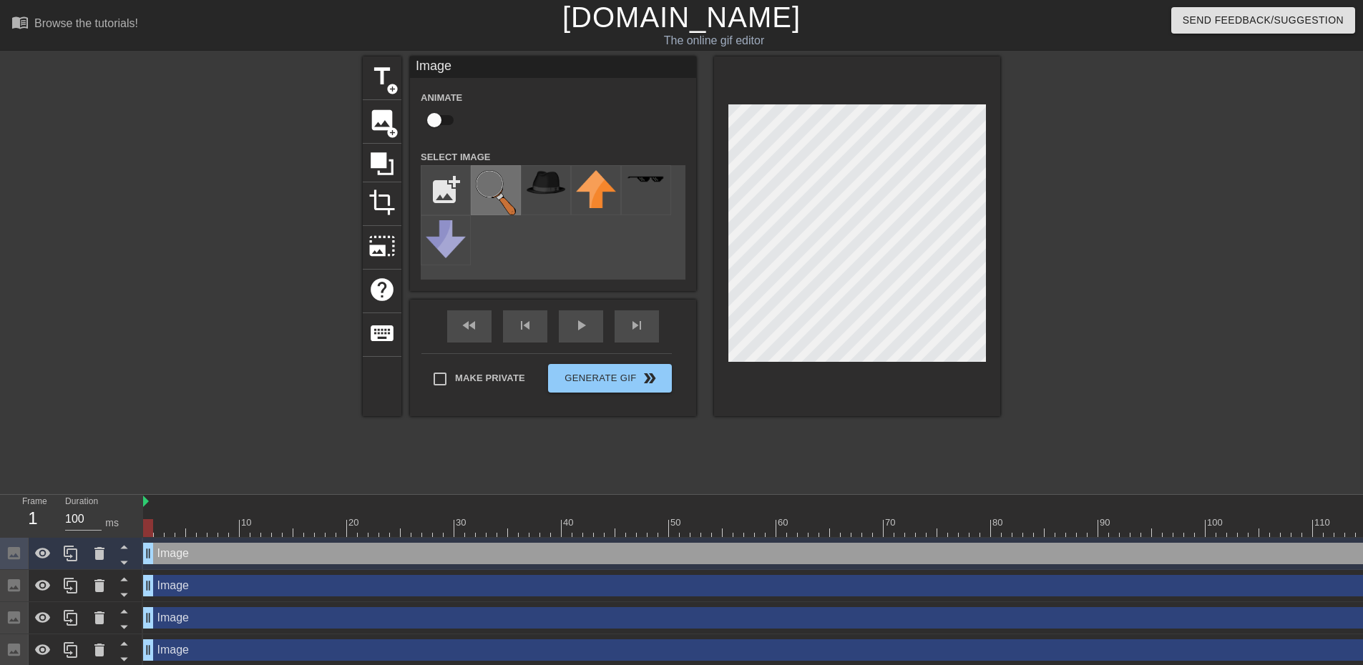
click at [491, 196] on img at bounding box center [496, 192] width 40 height 45
click at [988, 387] on div at bounding box center [857, 237] width 286 height 360
click at [693, 79] on div "title add_circle image add_circle crop photo_size_select_large help keyboard Im…" at bounding box center [681, 237] width 637 height 360
click at [1068, 494] on div "menu_book Browse the tutorials! [DOMAIN_NAME] The online gif editor Send Feedba…" at bounding box center [681, 333] width 1363 height 667
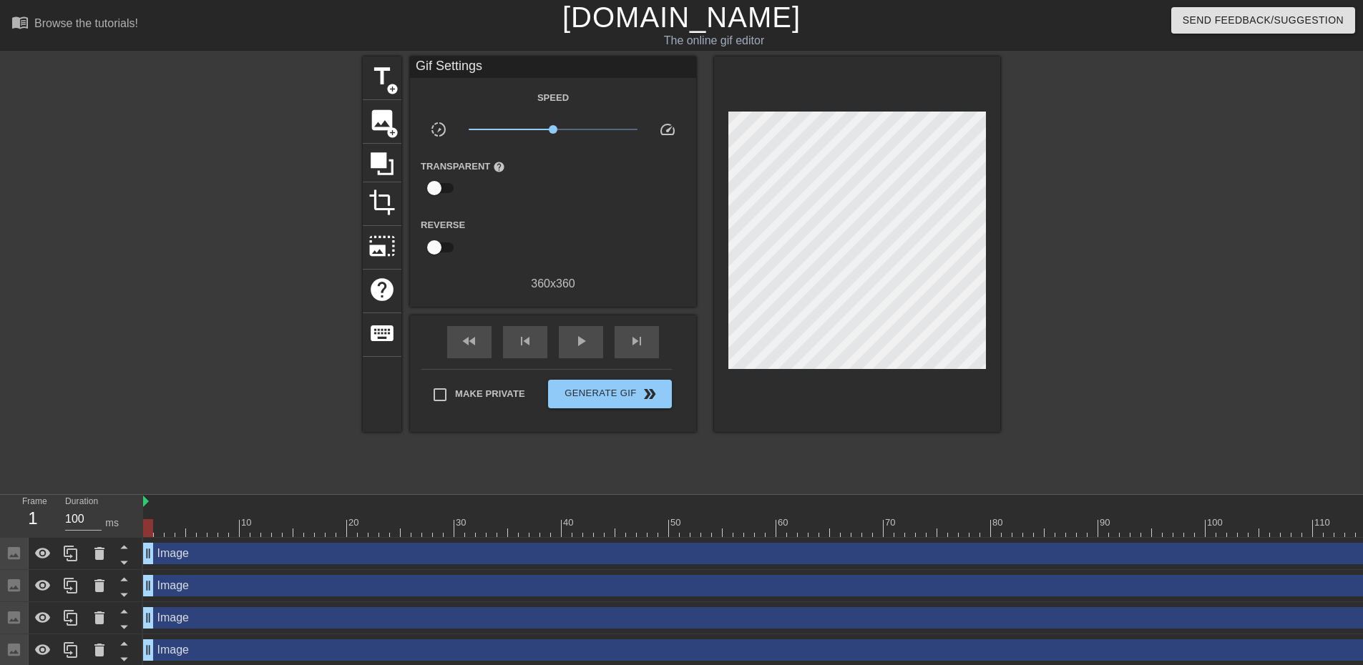
click at [1100, 291] on div at bounding box center [1124, 271] width 215 height 429
drag, startPoint x: 173, startPoint y: 526, endPoint x: 748, endPoint y: 507, distance: 575.5
click at [748, 507] on div "10 20 30 40 50 60 70 80 90 100 110 120 130" at bounding box center [856, 516] width 1427 height 42
click at [1127, 314] on div at bounding box center [1124, 271] width 215 height 429
drag, startPoint x: 200, startPoint y: 521, endPoint x: 1225, endPoint y: 509, distance: 1024.5
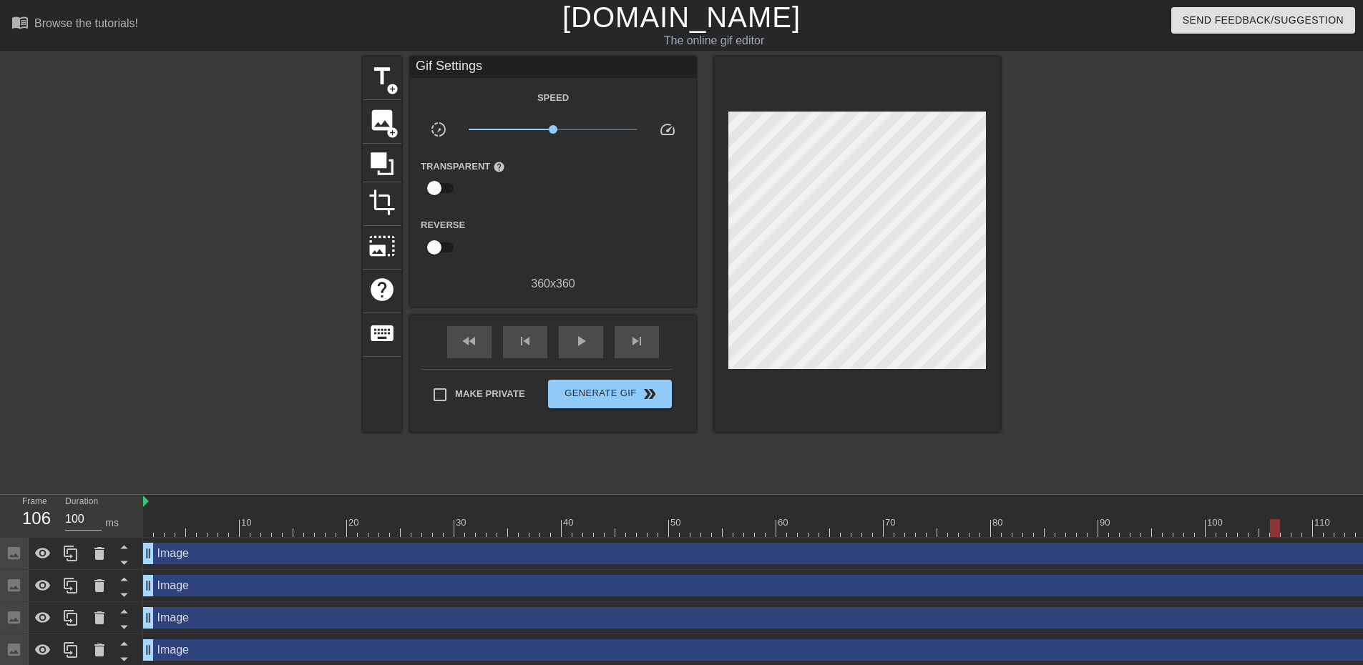
click at [1242, 519] on div "10 20 30 40 50 60 70 80 90 100 110 120 130" at bounding box center [856, 516] width 1427 height 42
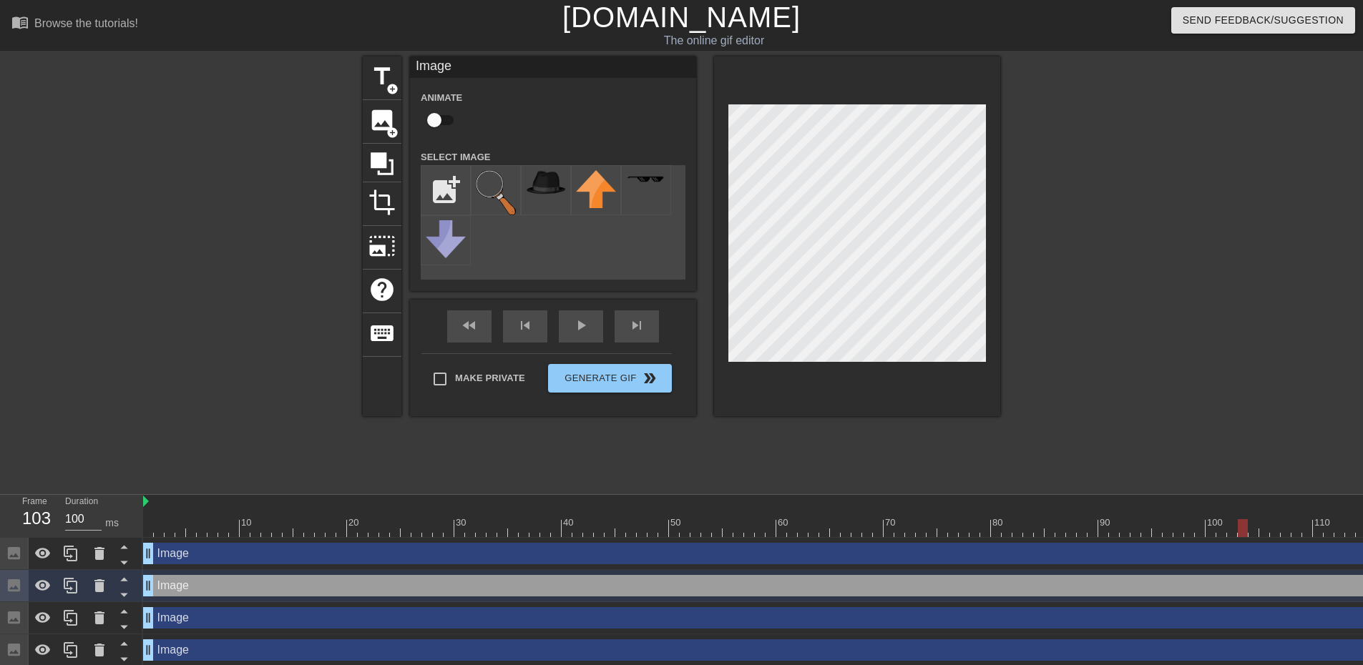
click at [1122, 246] on div at bounding box center [1124, 271] width 215 height 429
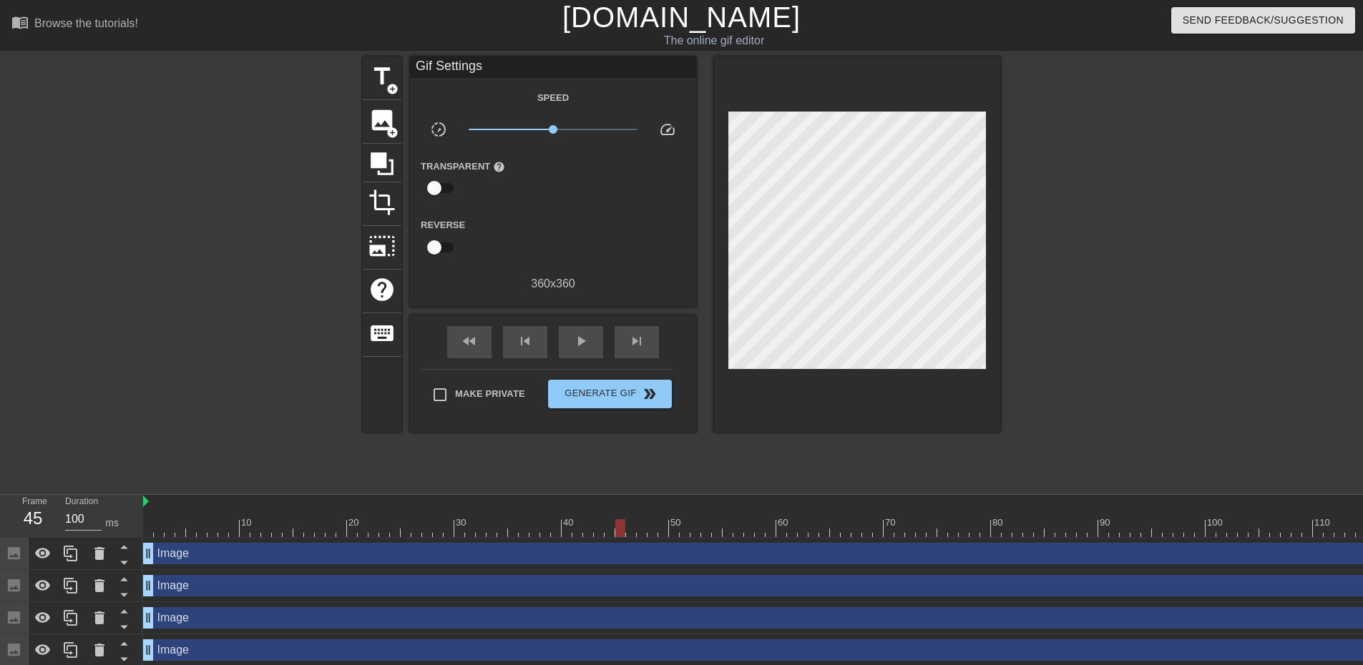
drag, startPoint x: 177, startPoint y: 524, endPoint x: 802, endPoint y: 499, distance: 625.8
click at [802, 499] on div "10 20 30 40 50 60 70 80 90 100 110 120 130" at bounding box center [856, 516] width 1427 height 42
click at [1142, 325] on div at bounding box center [1124, 271] width 215 height 429
click at [601, 400] on span "Generate Gif double_arrow" at bounding box center [610, 394] width 112 height 17
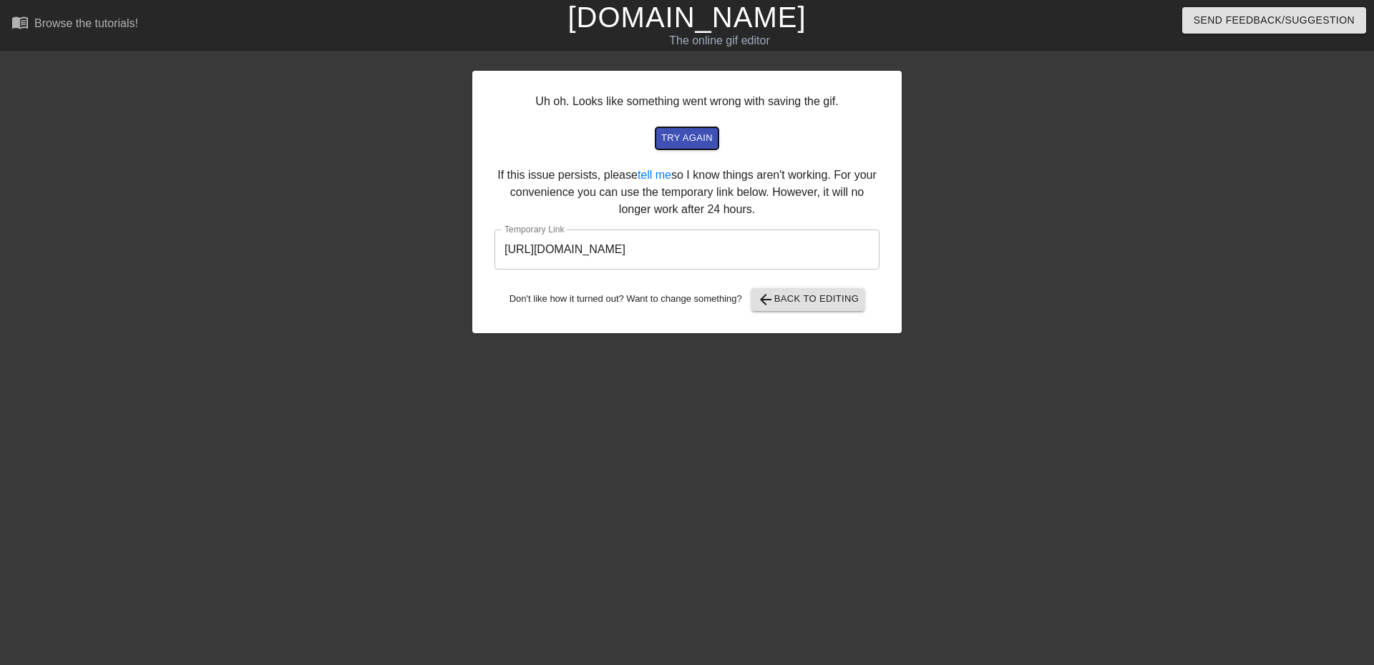
click at [672, 137] on span "try again" at bounding box center [687, 138] width 52 height 16
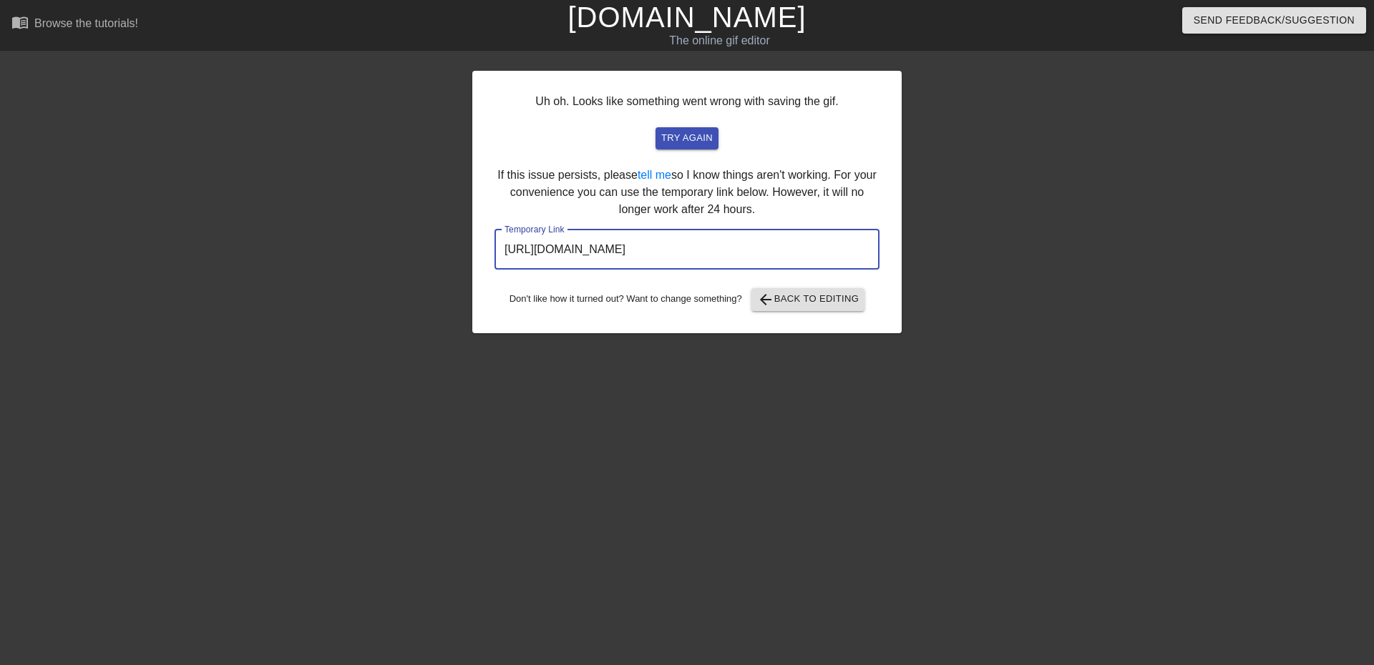
drag, startPoint x: 817, startPoint y: 248, endPoint x: 480, endPoint y: 272, distance: 337.8
click at [480, 272] on div "Uh oh. Looks like something went wrong with saving the gif. try again If this i…" at bounding box center [686, 202] width 429 height 263
